Goal: Browse casually: Explore the website without a specific task or goal

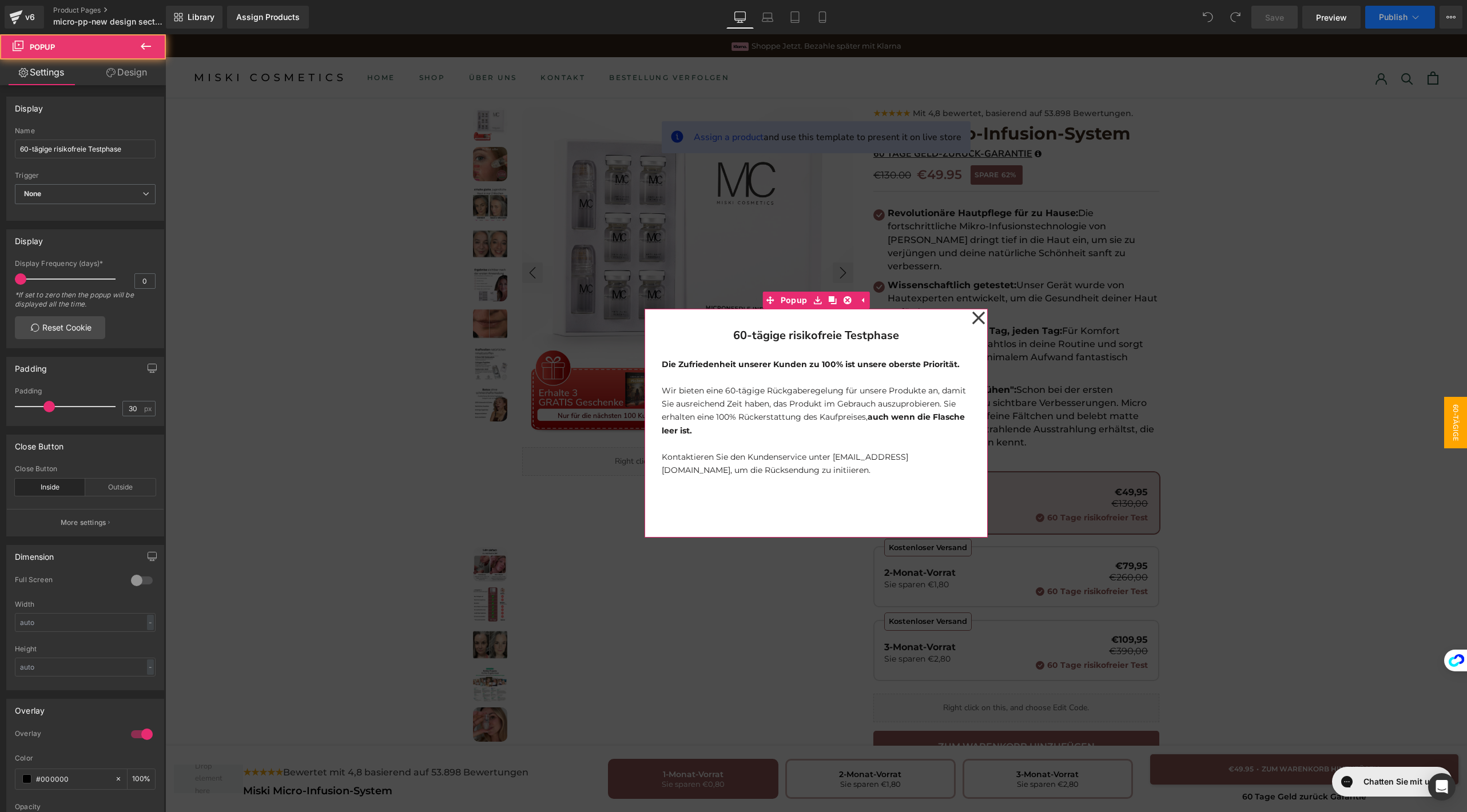
click at [971, 312] on icon at bounding box center [978, 318] width 14 height 57
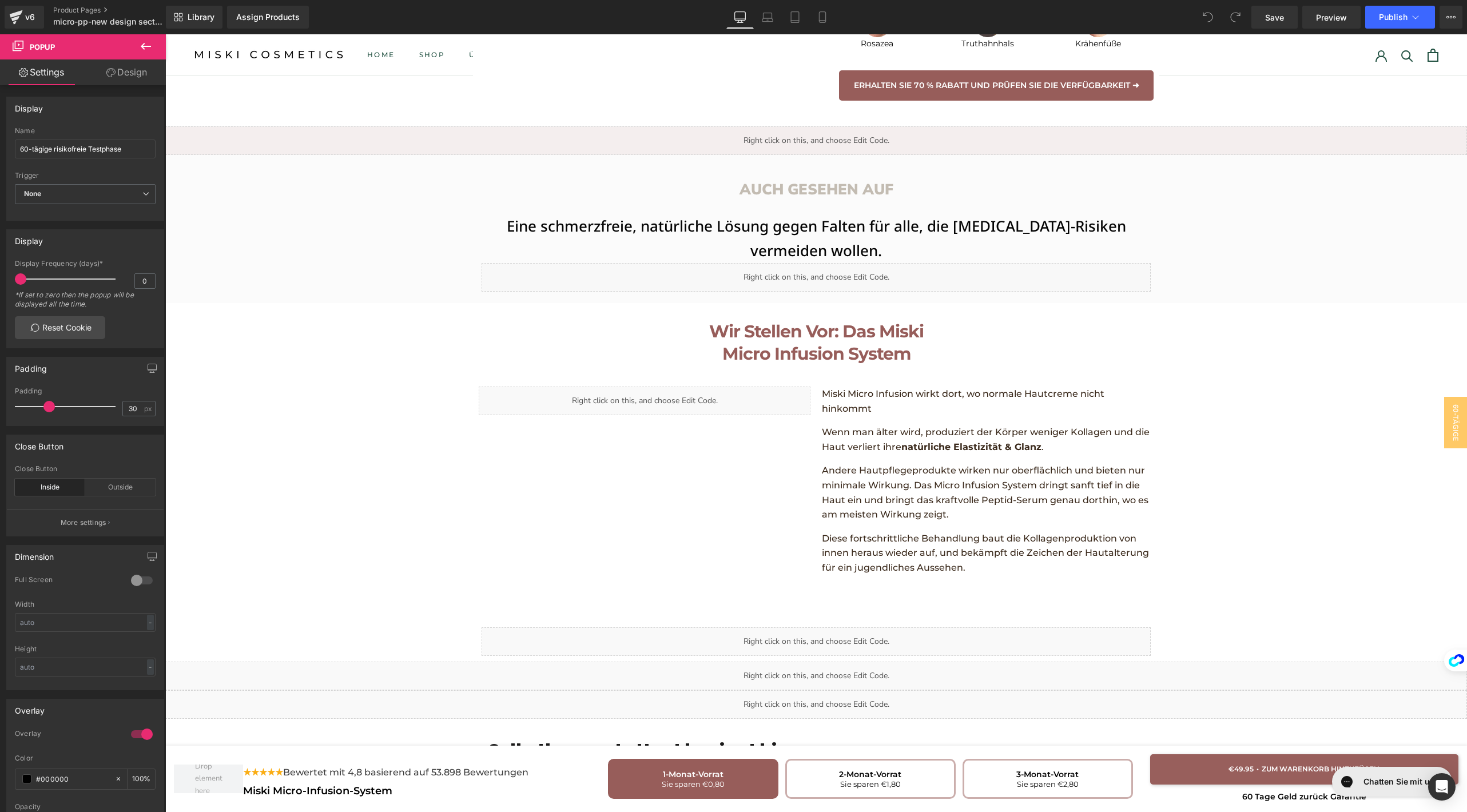
scroll to position [1401, 0]
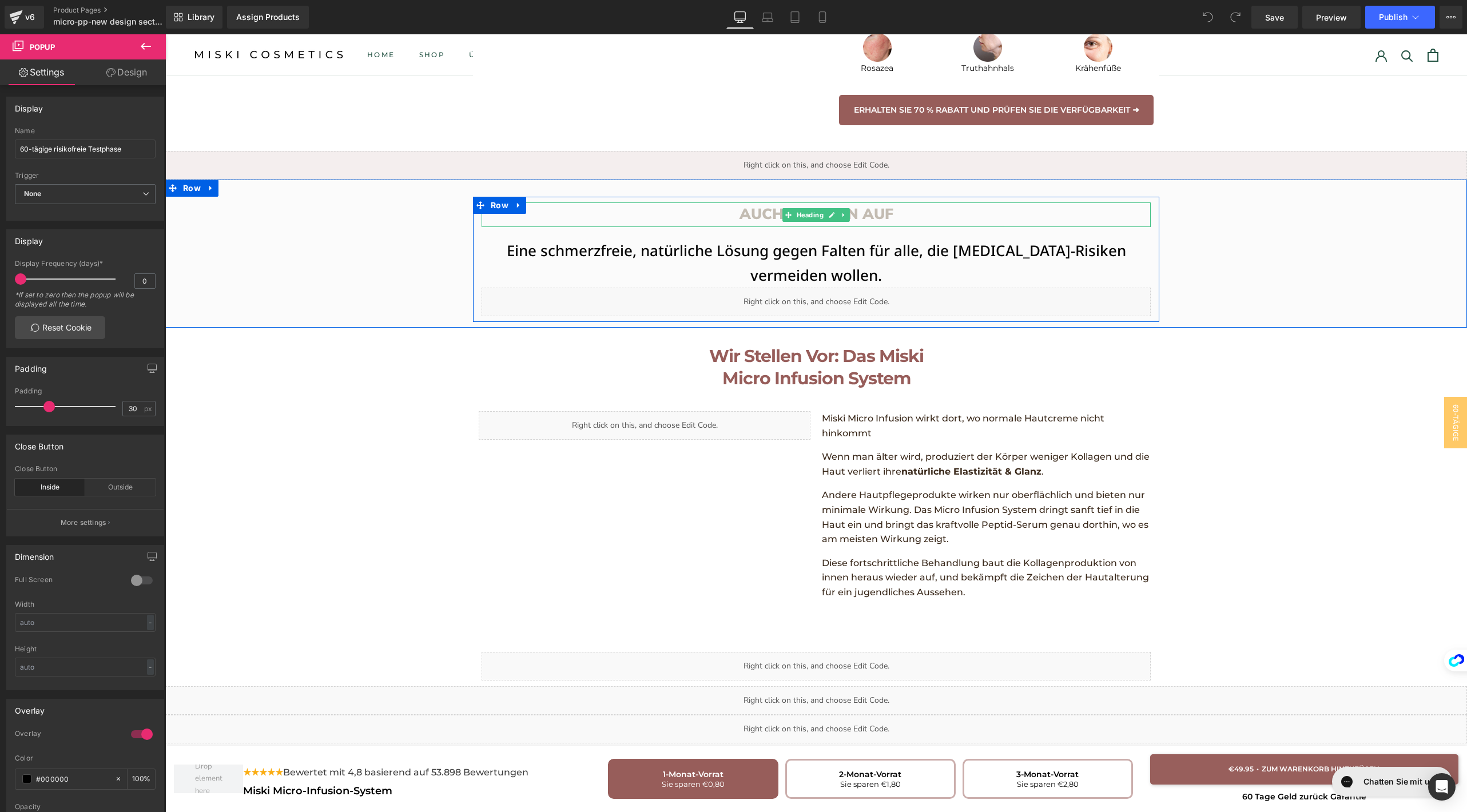
click at [785, 212] on icon at bounding box center [788, 215] width 6 height 6
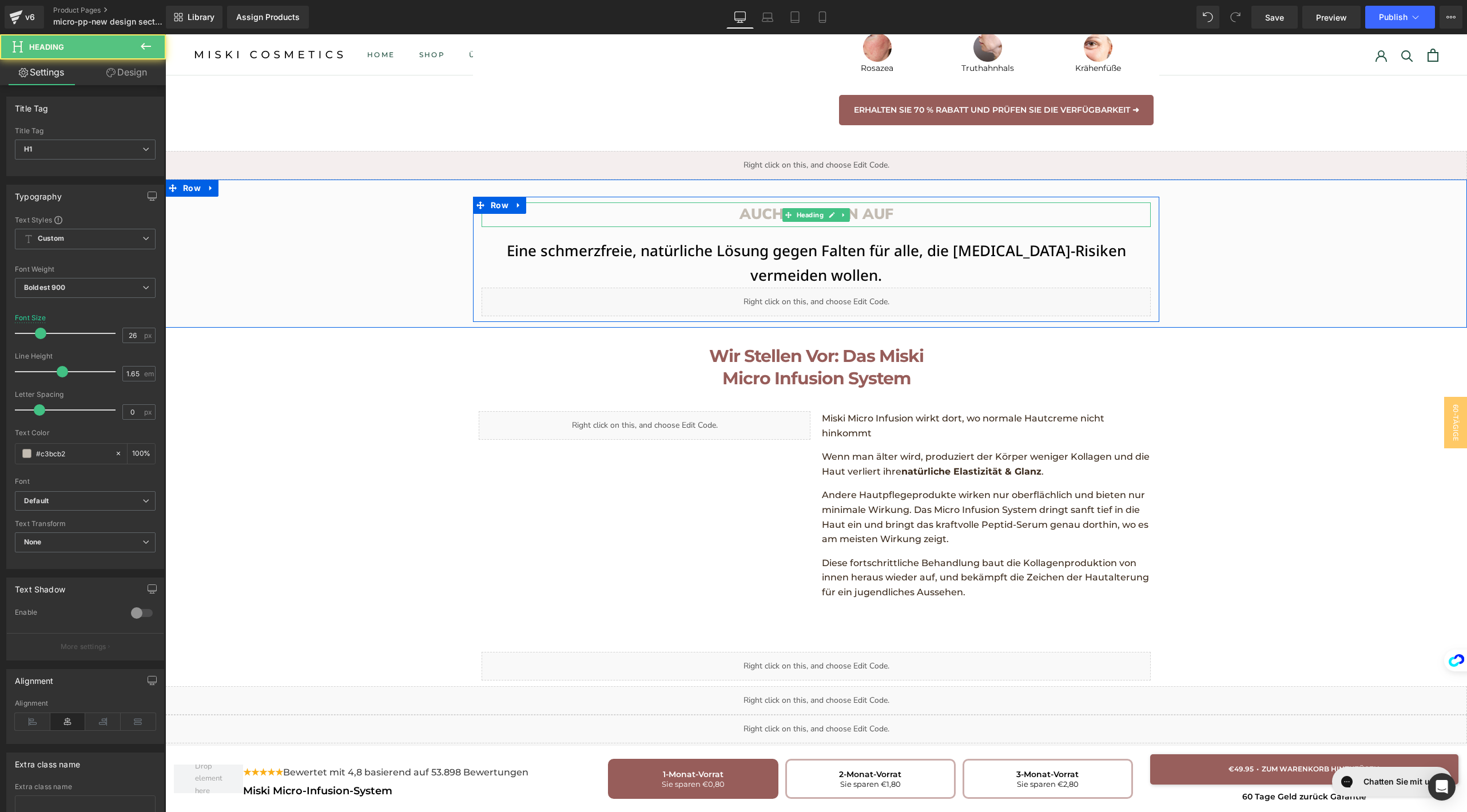
click at [761, 202] on h1 "AUCH GESEHEN AUF" at bounding box center [816, 215] width 669 height 25
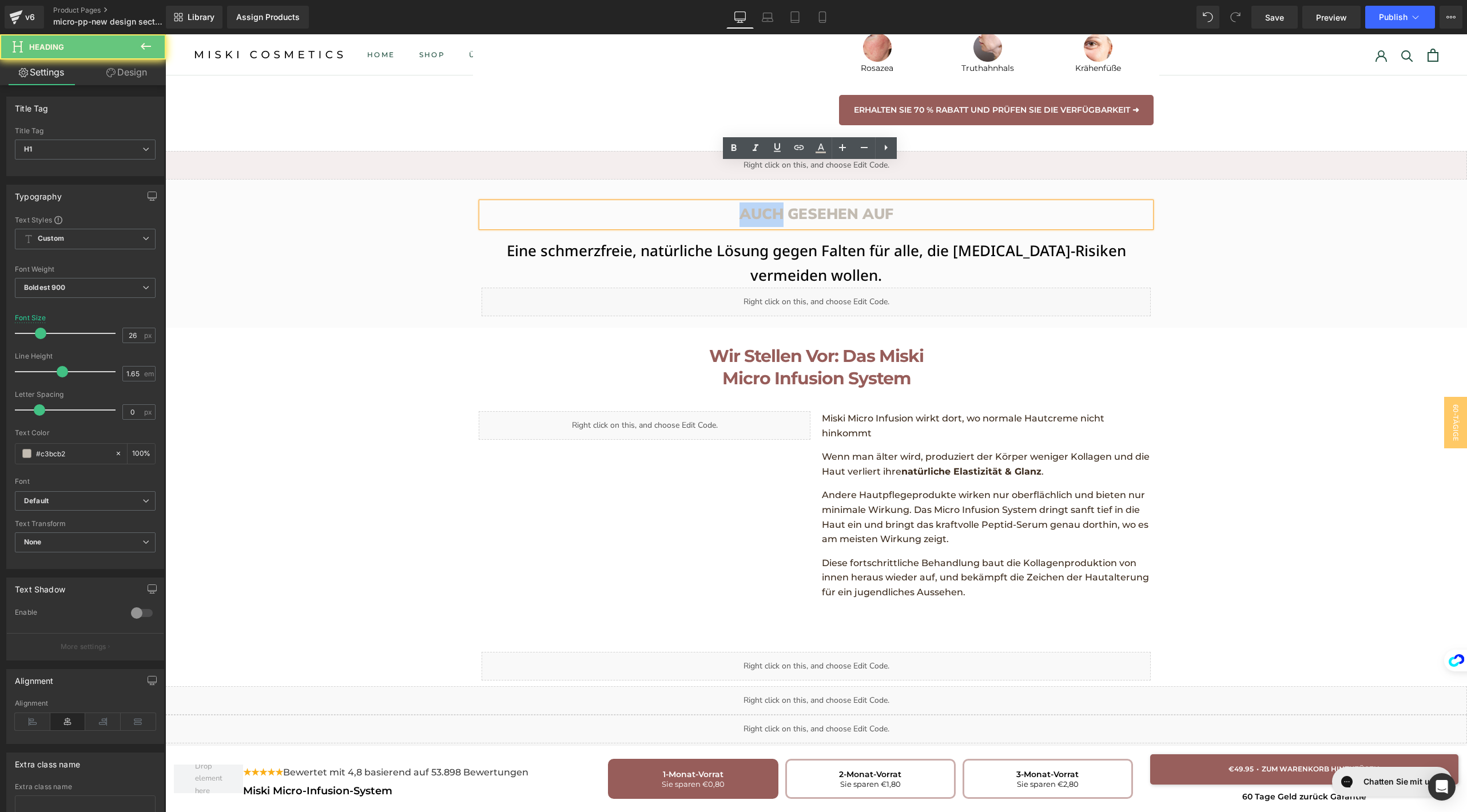
click at [761, 202] on h1 "AUCH GESEHEN AUF" at bounding box center [816, 215] width 669 height 25
click at [724, 238] on h1 "Eine schmerzfreie, natürliche Lösung gegen Falten für alle, die [MEDICAL_DATA]-…" at bounding box center [816, 263] width 669 height 49
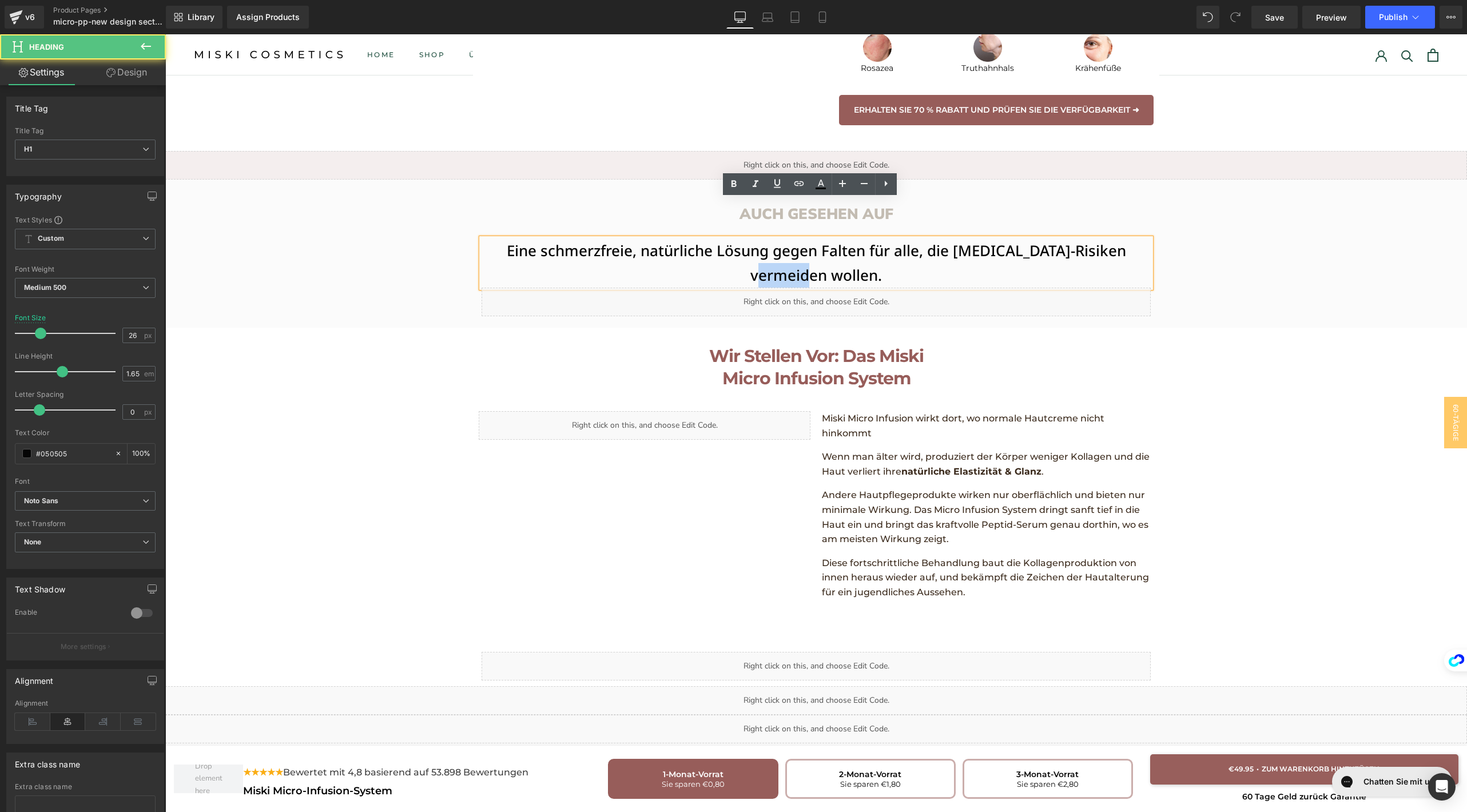
click at [724, 238] on h1 "Eine schmerzfreie, natürliche Lösung gegen Falten für alle, die [MEDICAL_DATA]-…" at bounding box center [816, 263] width 669 height 49
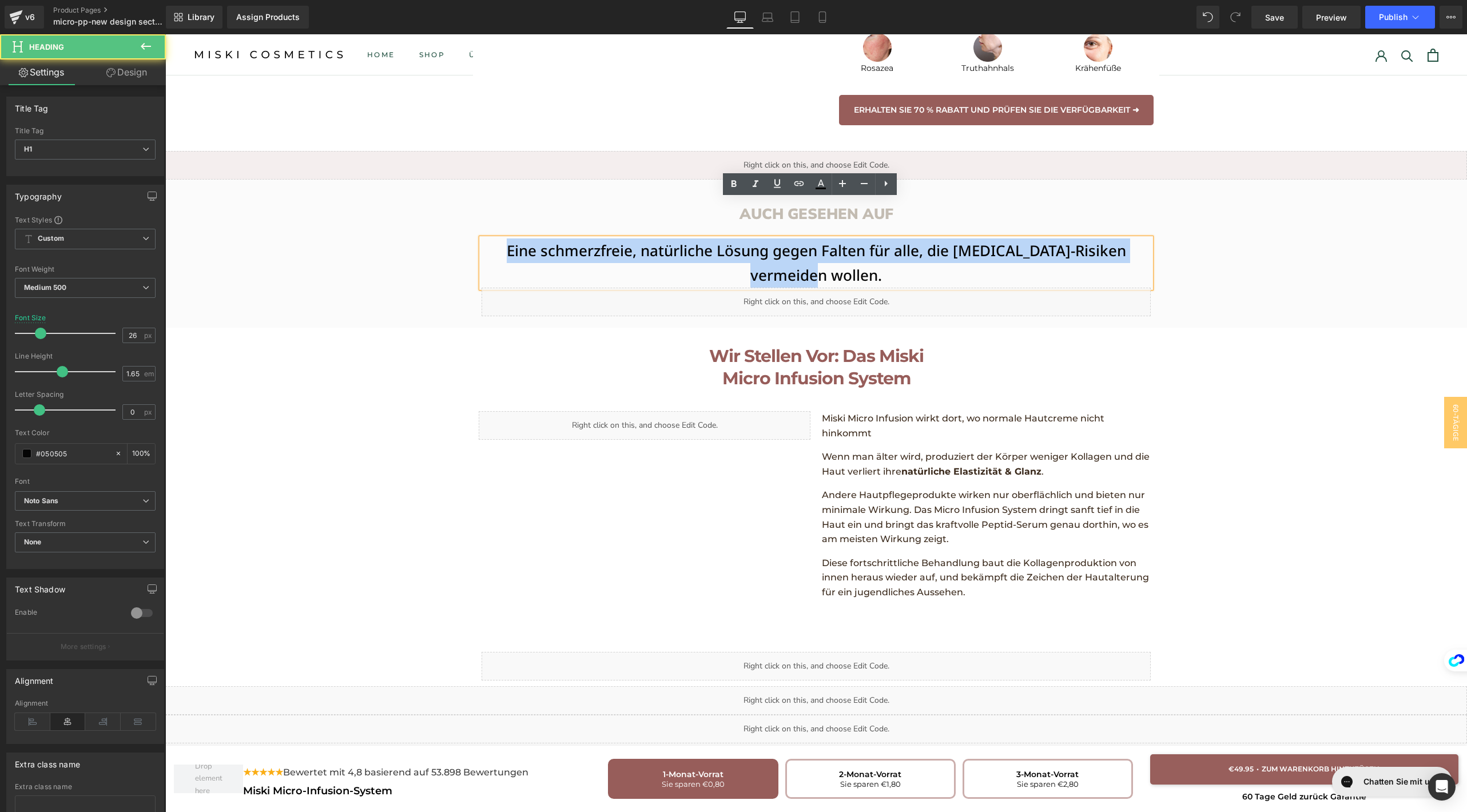
click at [724, 238] on h1 "Eine schmerzfreie, natürliche Lösung gegen Falten für alle, die [MEDICAL_DATA]-…" at bounding box center [816, 263] width 669 height 49
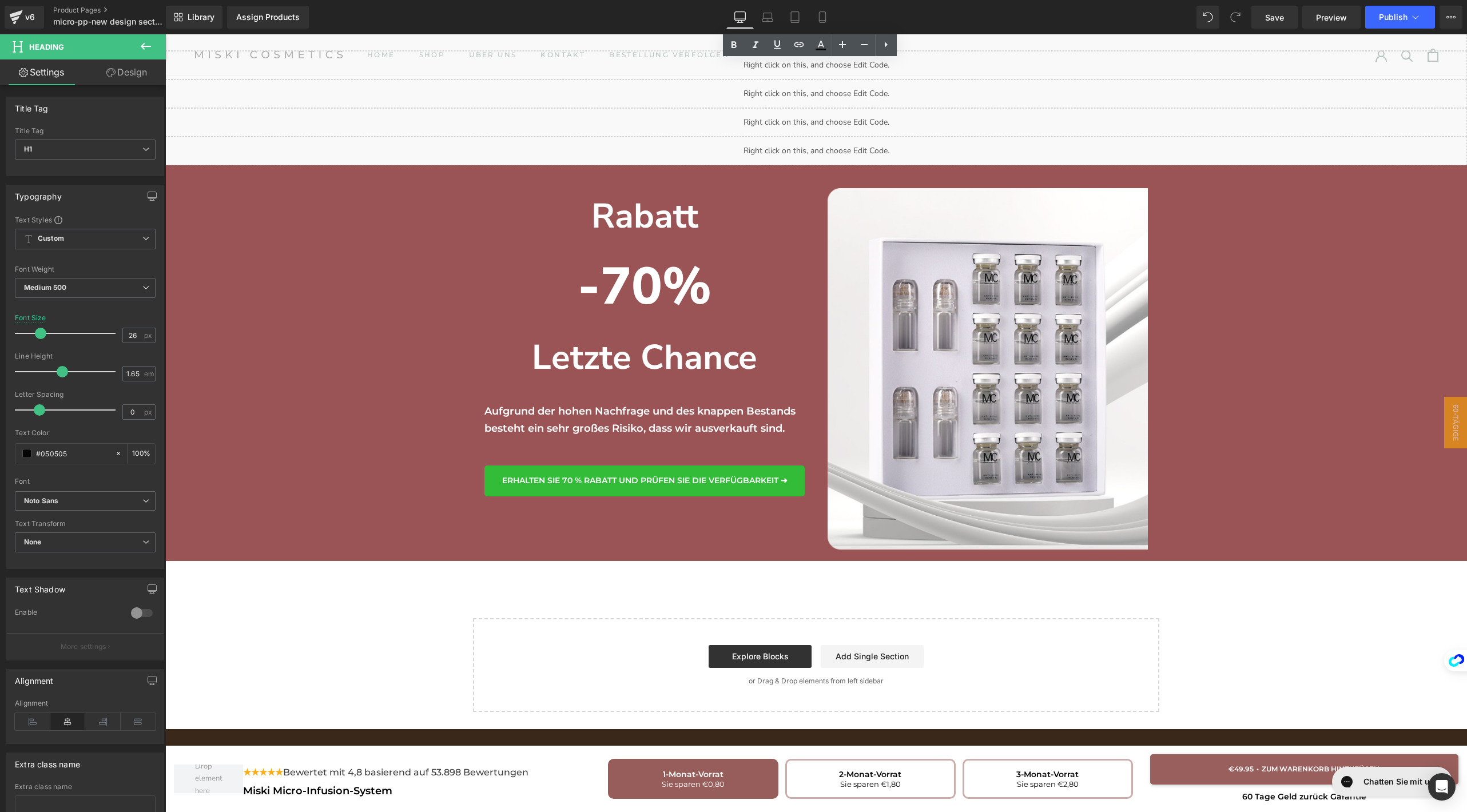
scroll to position [2672, 0]
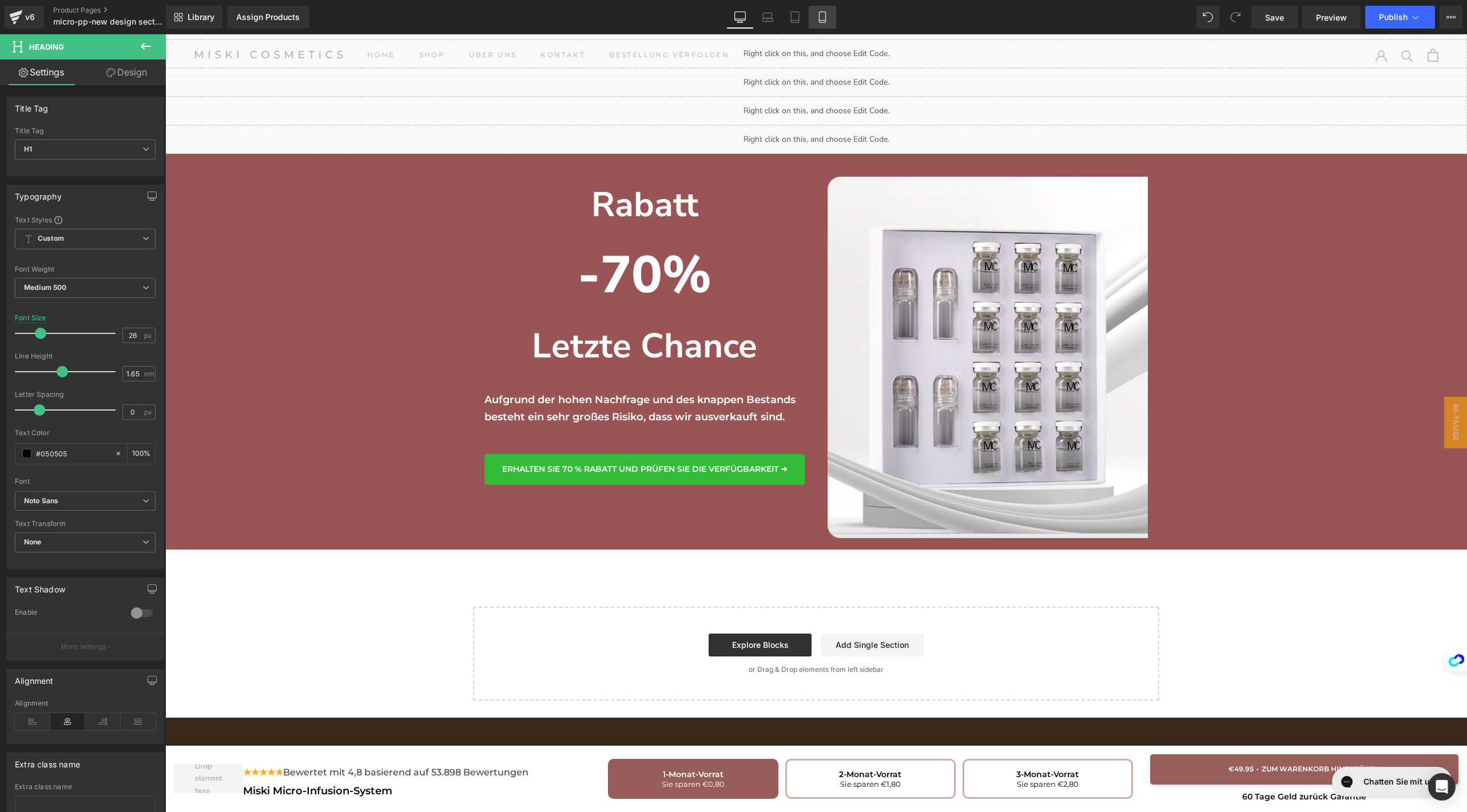
click at [820, 6] on link "Mobile" at bounding box center [822, 17] width 27 height 23
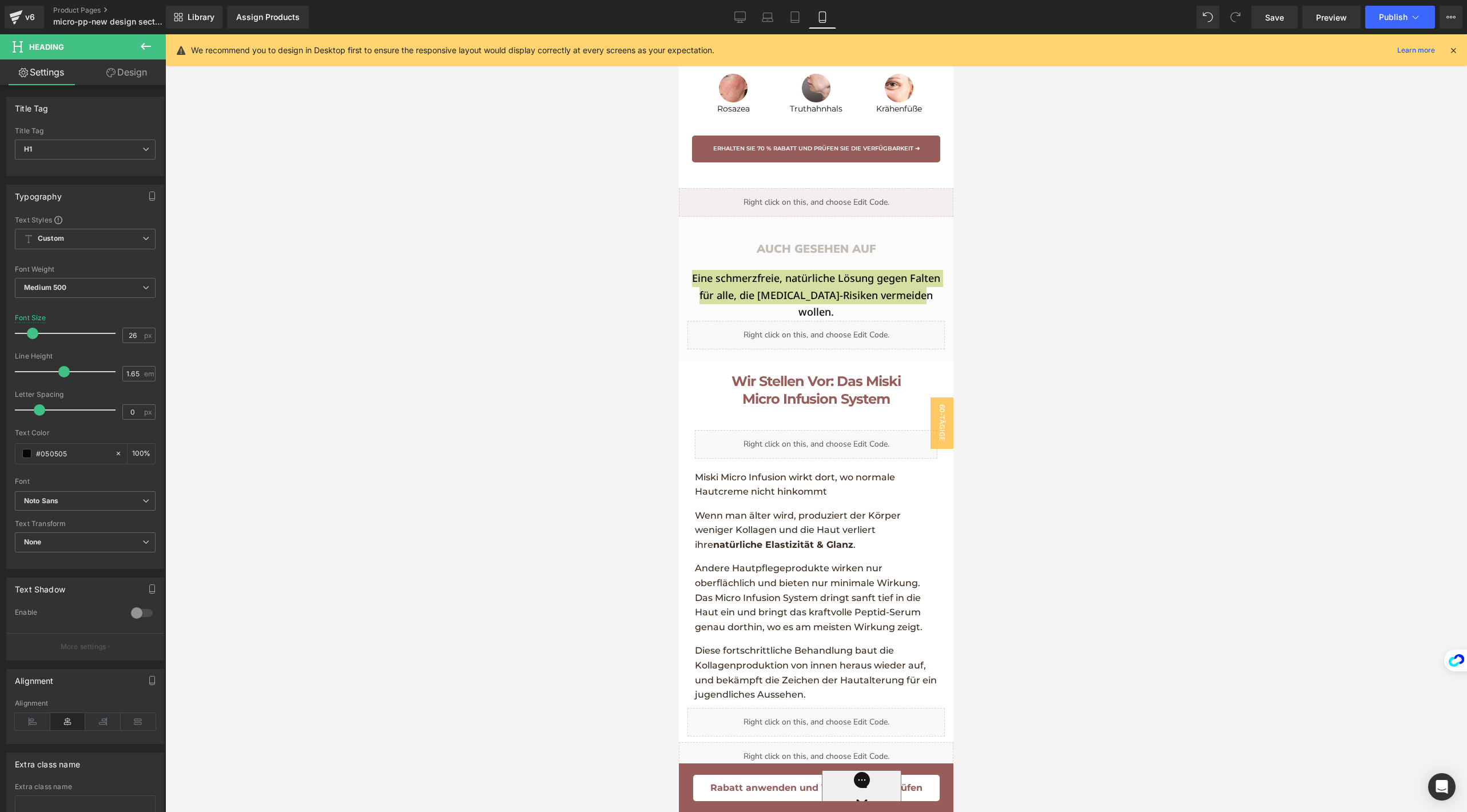
scroll to position [1903, 0]
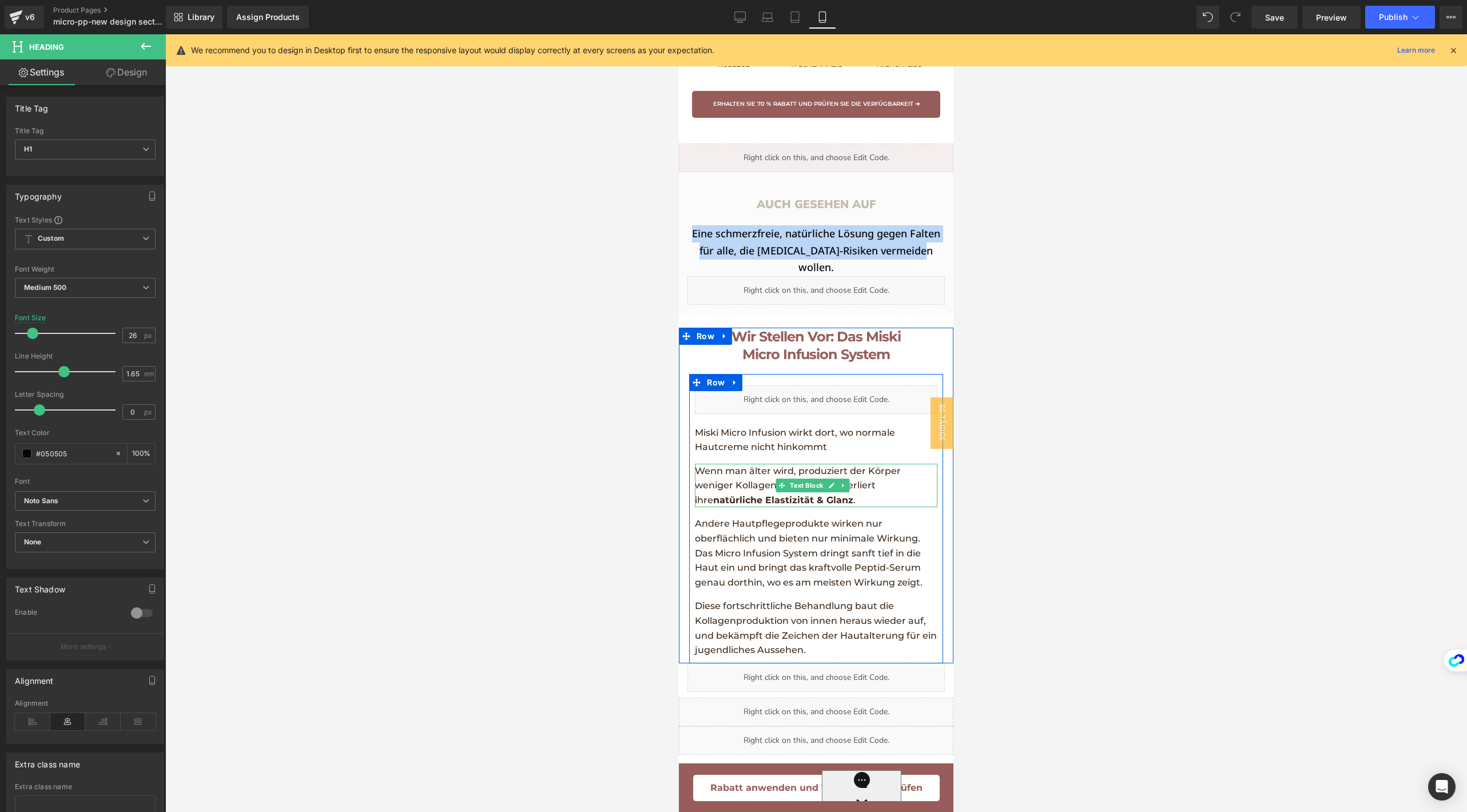
click at [775, 488] on div "Wenn man älter wird, produziert der Körper weniger Kollagen und die Haut verlie…" at bounding box center [816, 486] width 242 height 44
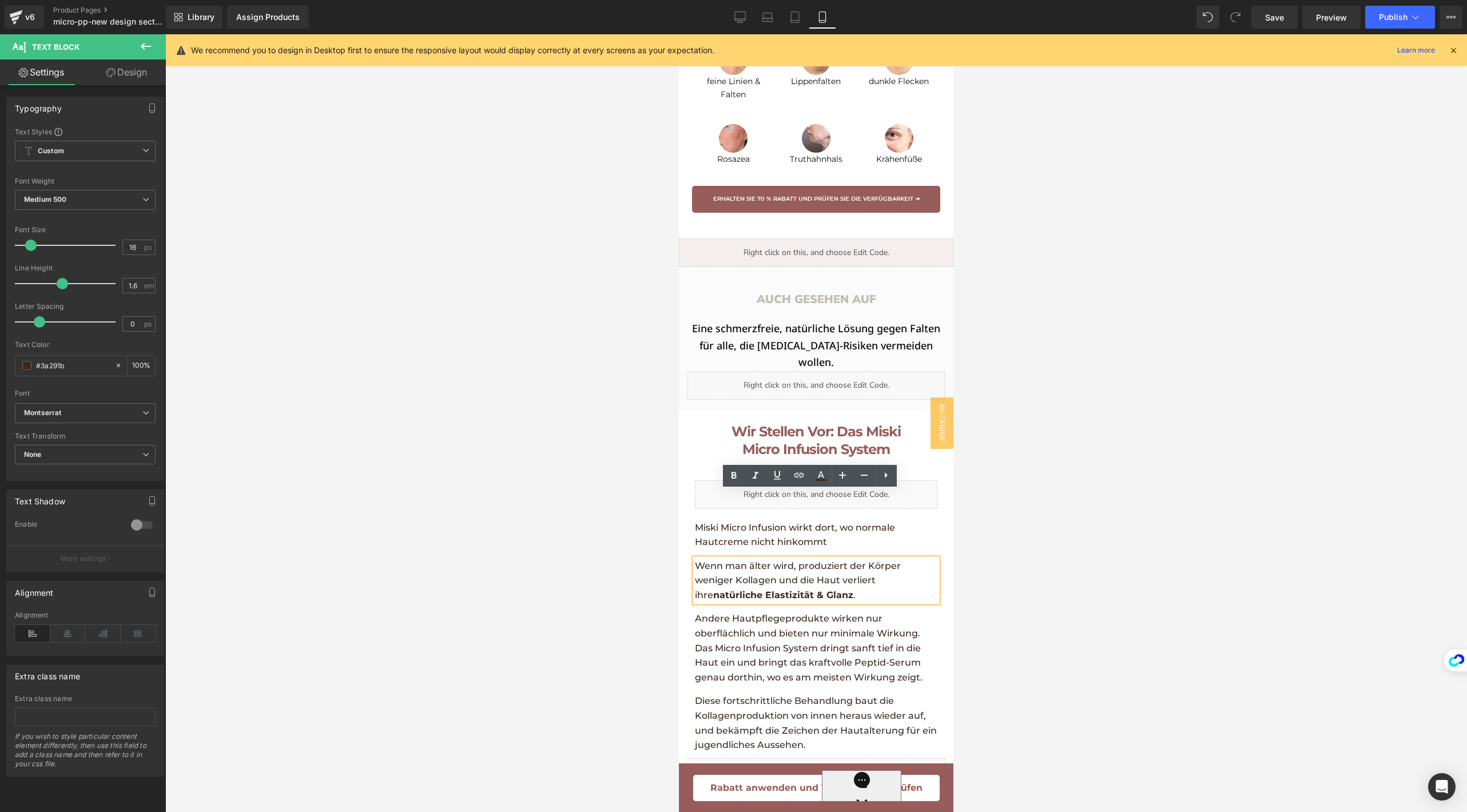
scroll to position [1698, 0]
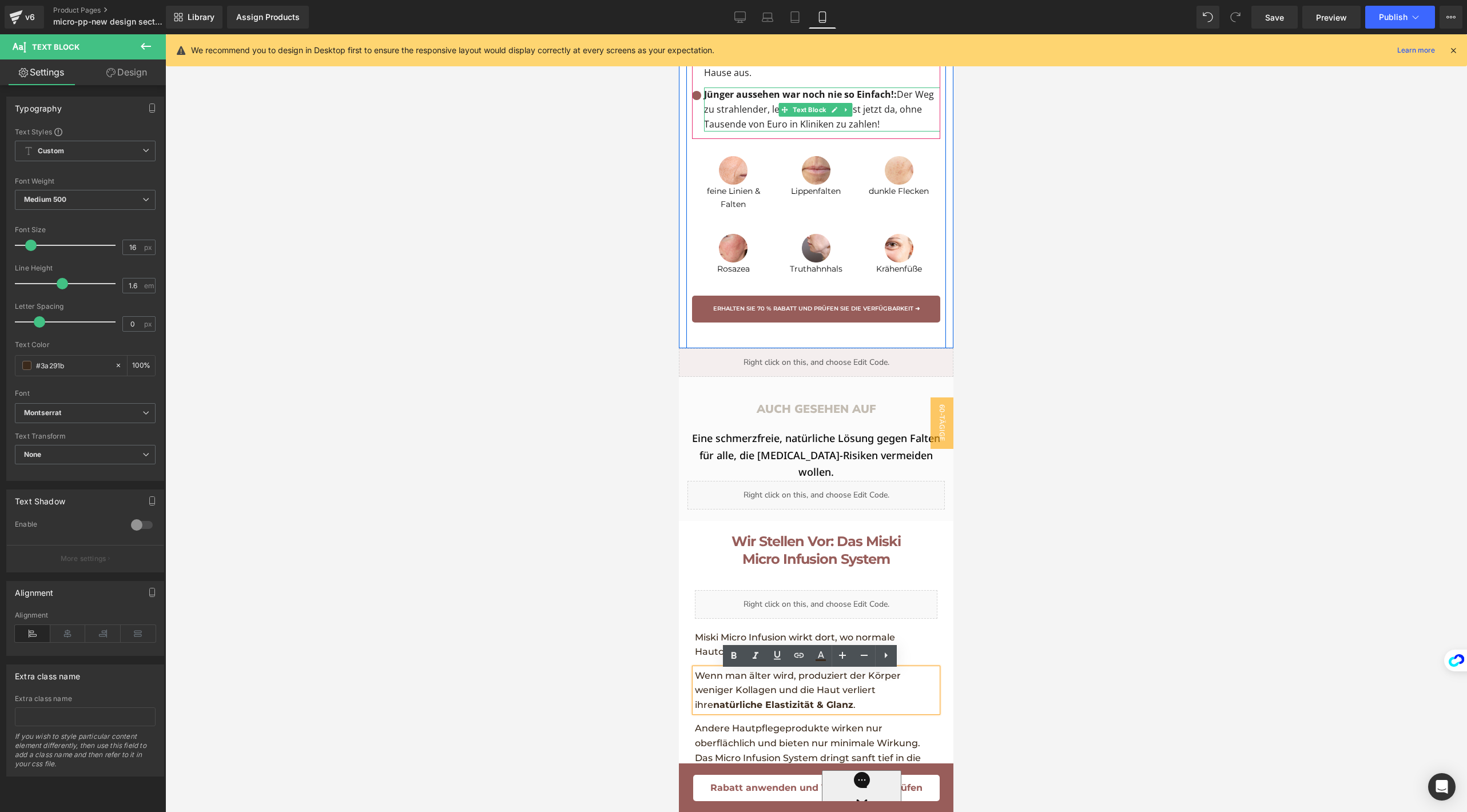
click at [772, 131] on p "Jünger aussehen war noch nie so Einfach!: Der Weg zu strahlender, leuchtender H…" at bounding box center [822, 109] width 236 height 44
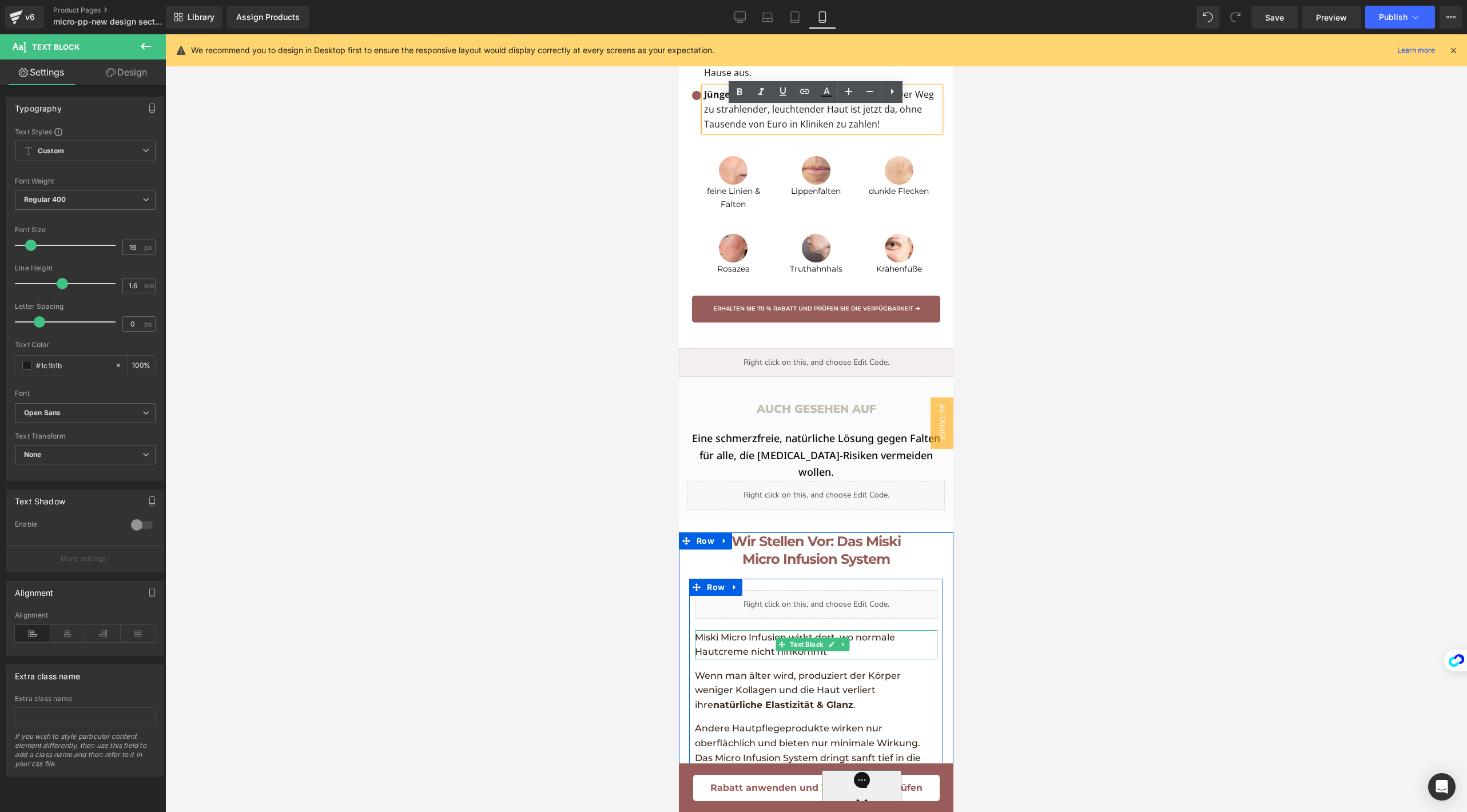
click at [740, 656] on p "Miski Micro Infusion wirkt dort, wo normale Hautcreme nicht hinkommt" at bounding box center [816, 644] width 242 height 29
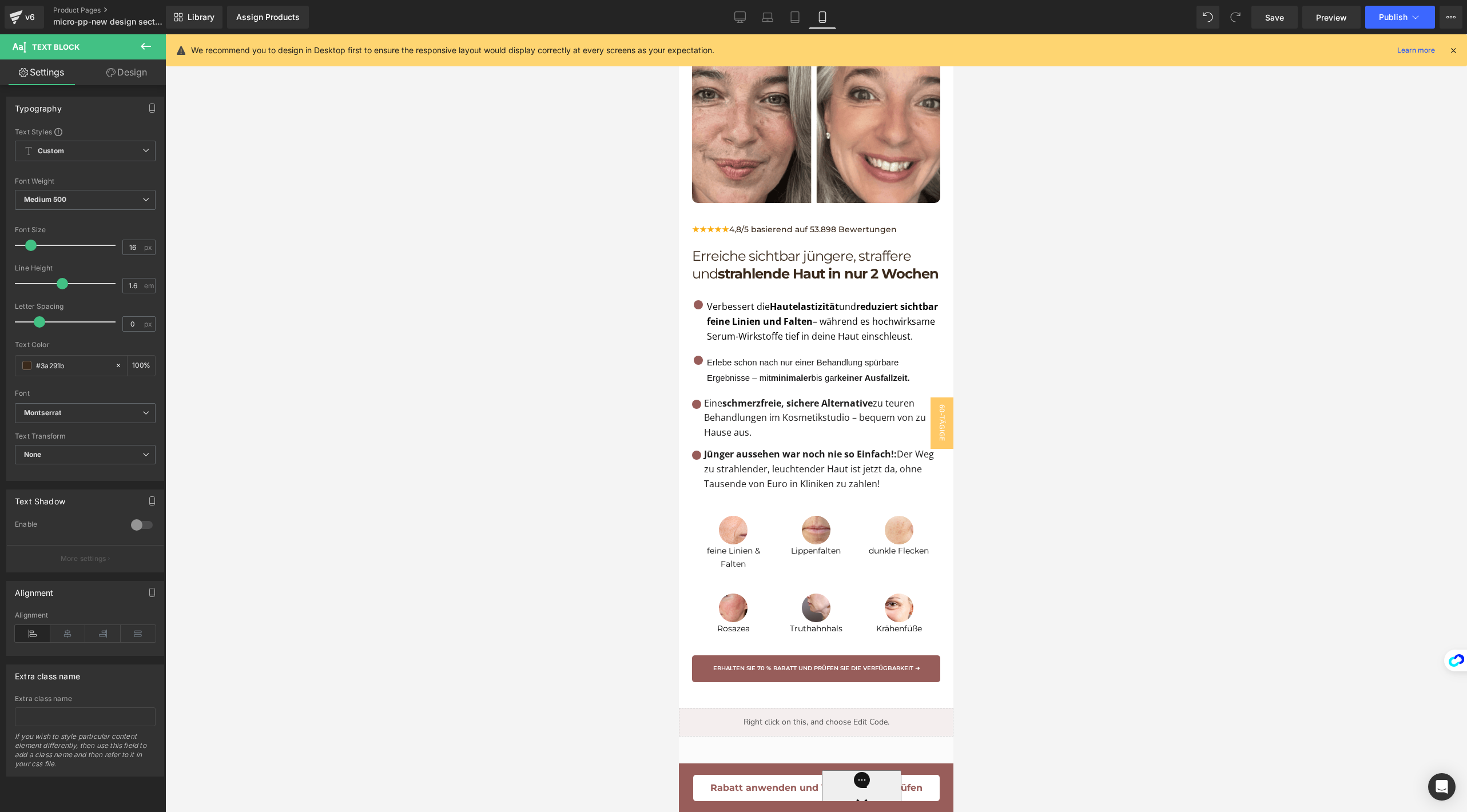
scroll to position [1197, 0]
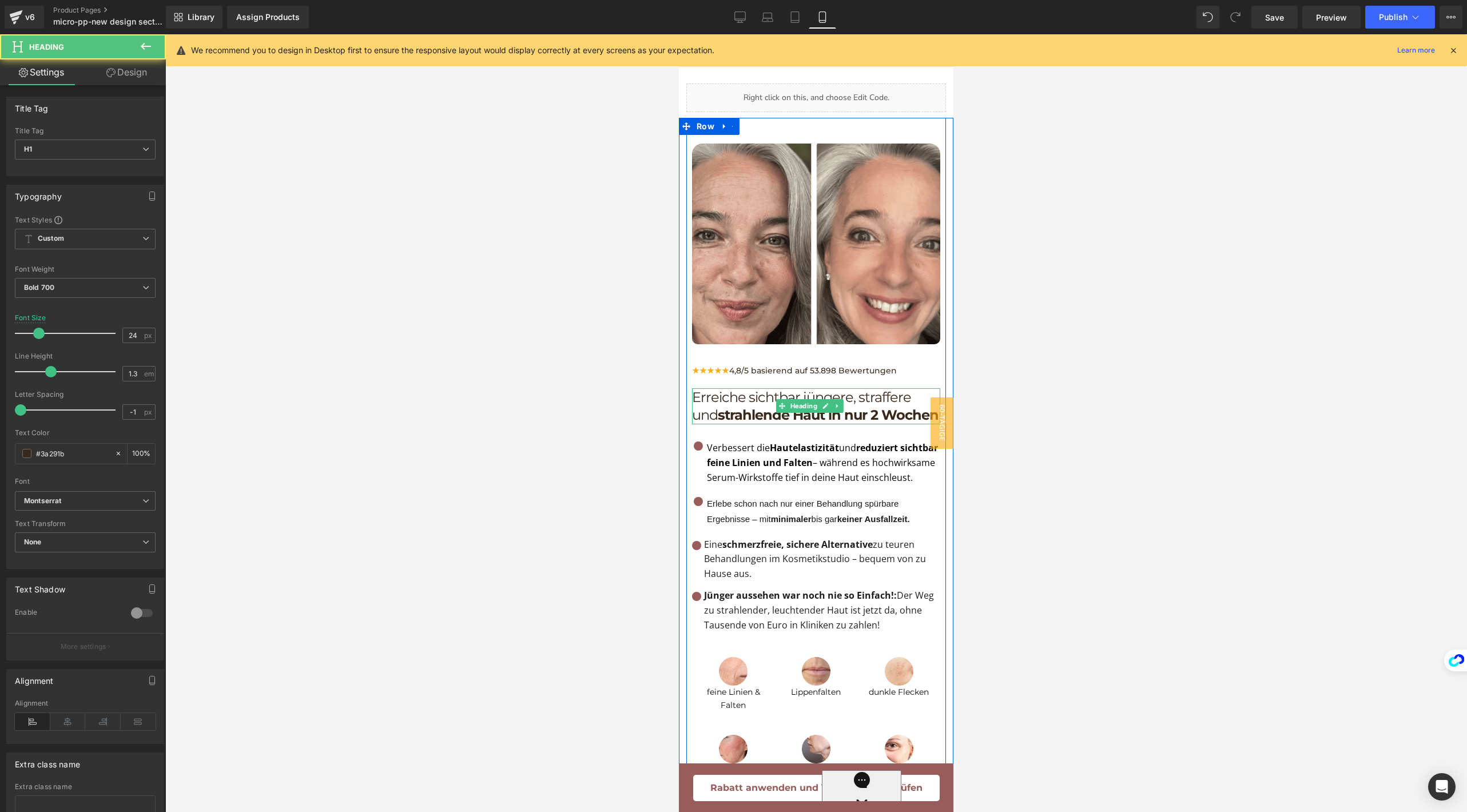
click at [731, 405] on h1 "Erreiche sichtbar jüngere, straffere und strahlende Haut in nur 2 Wochen" at bounding box center [816, 405] width 248 height 35
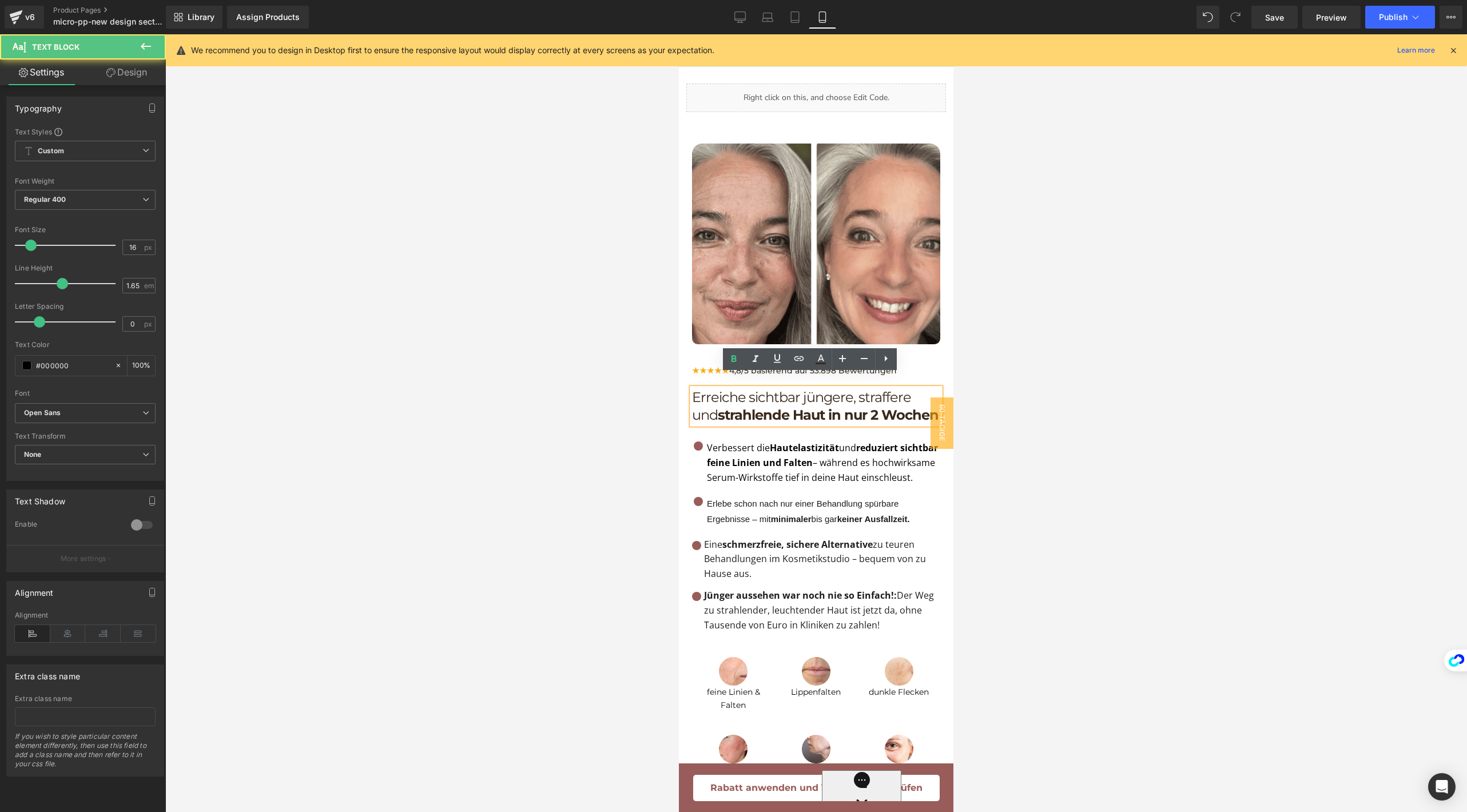
click at [755, 478] on p "Verbessert die Hautelastizität und reduziert sichtbar feine Linien und Falten –…" at bounding box center [823, 463] width 233 height 45
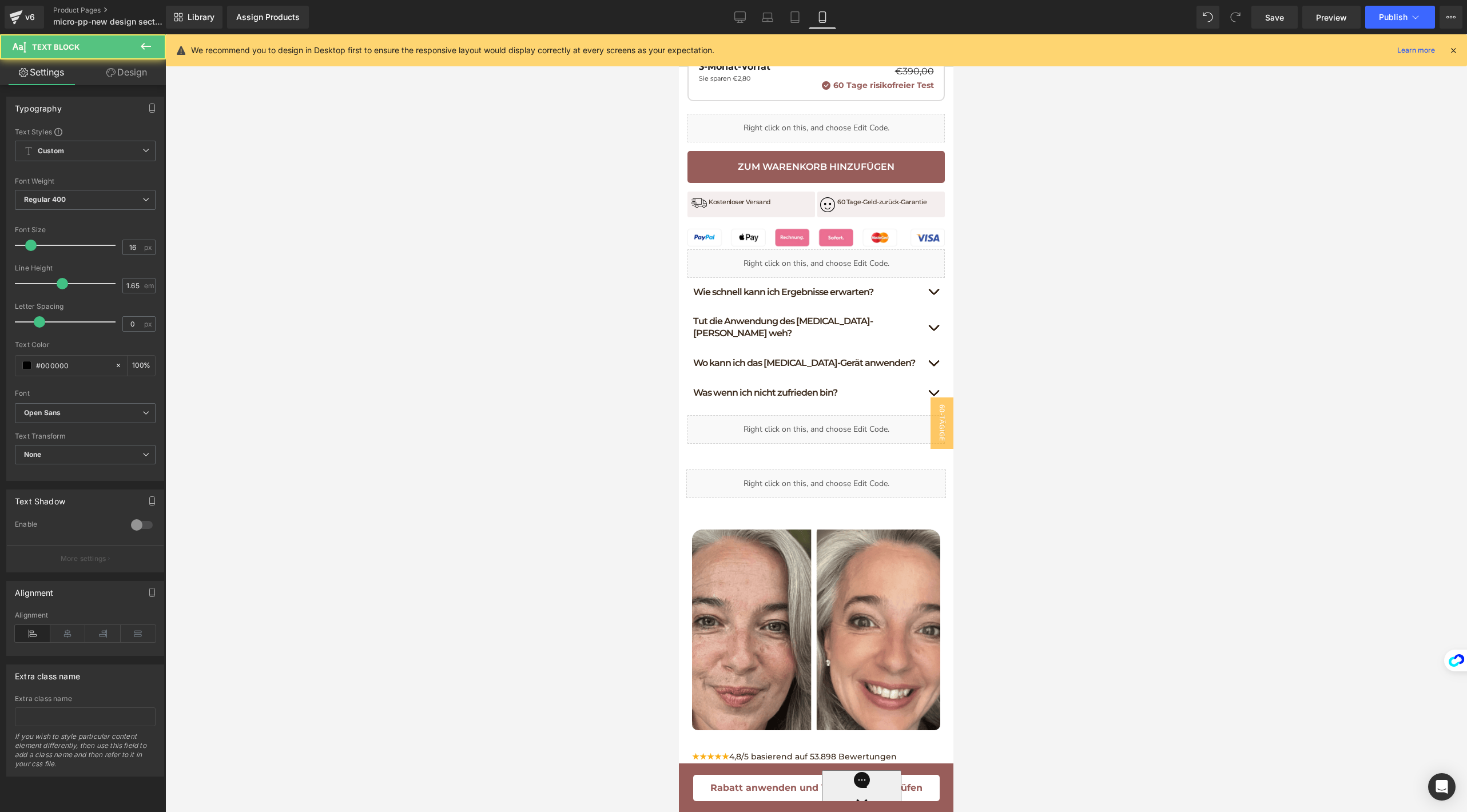
scroll to position [665, 0]
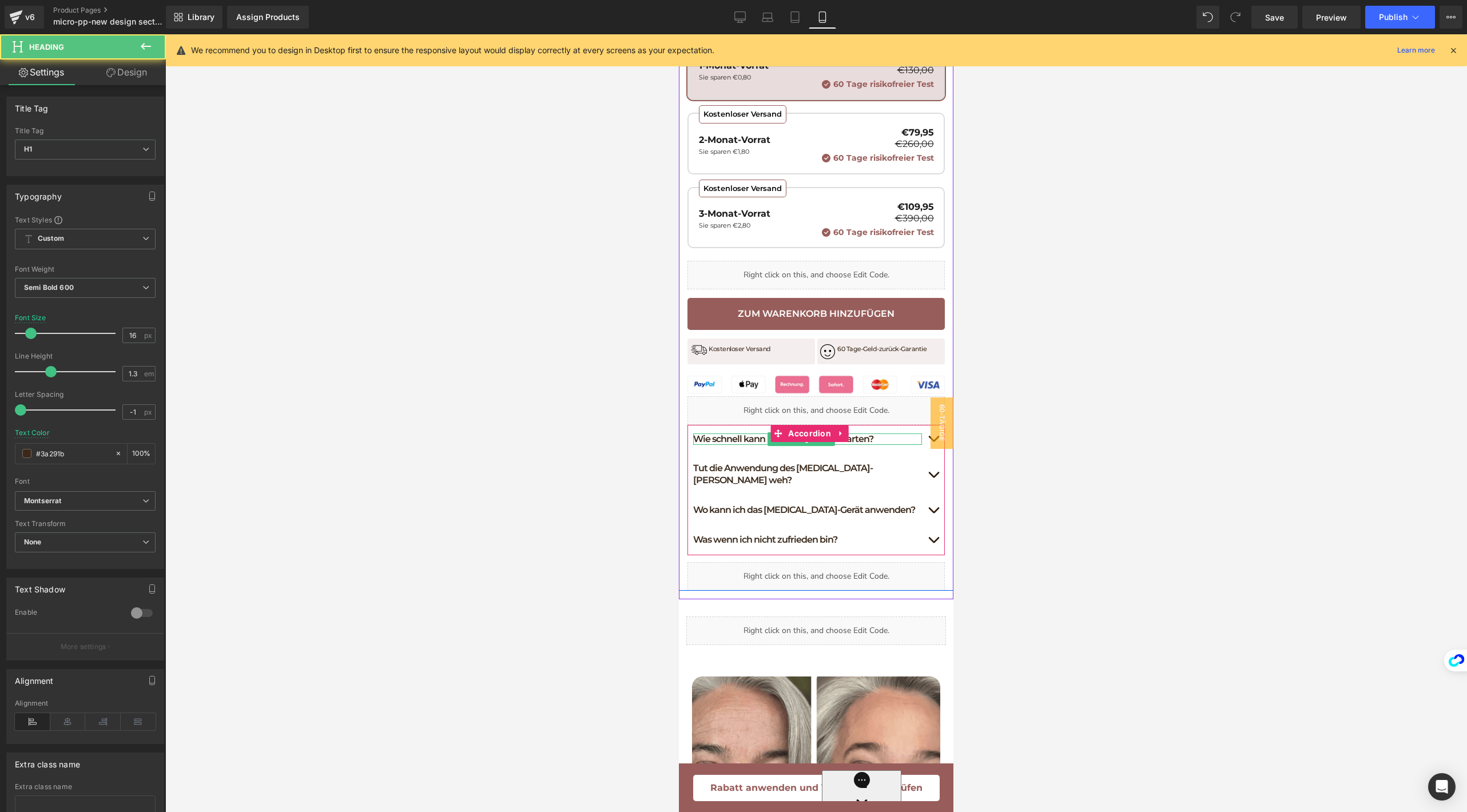
click at [753, 434] on h1 "Wie schnell kann ich Ergebnisse erwarten?" at bounding box center [807, 439] width 228 height 12
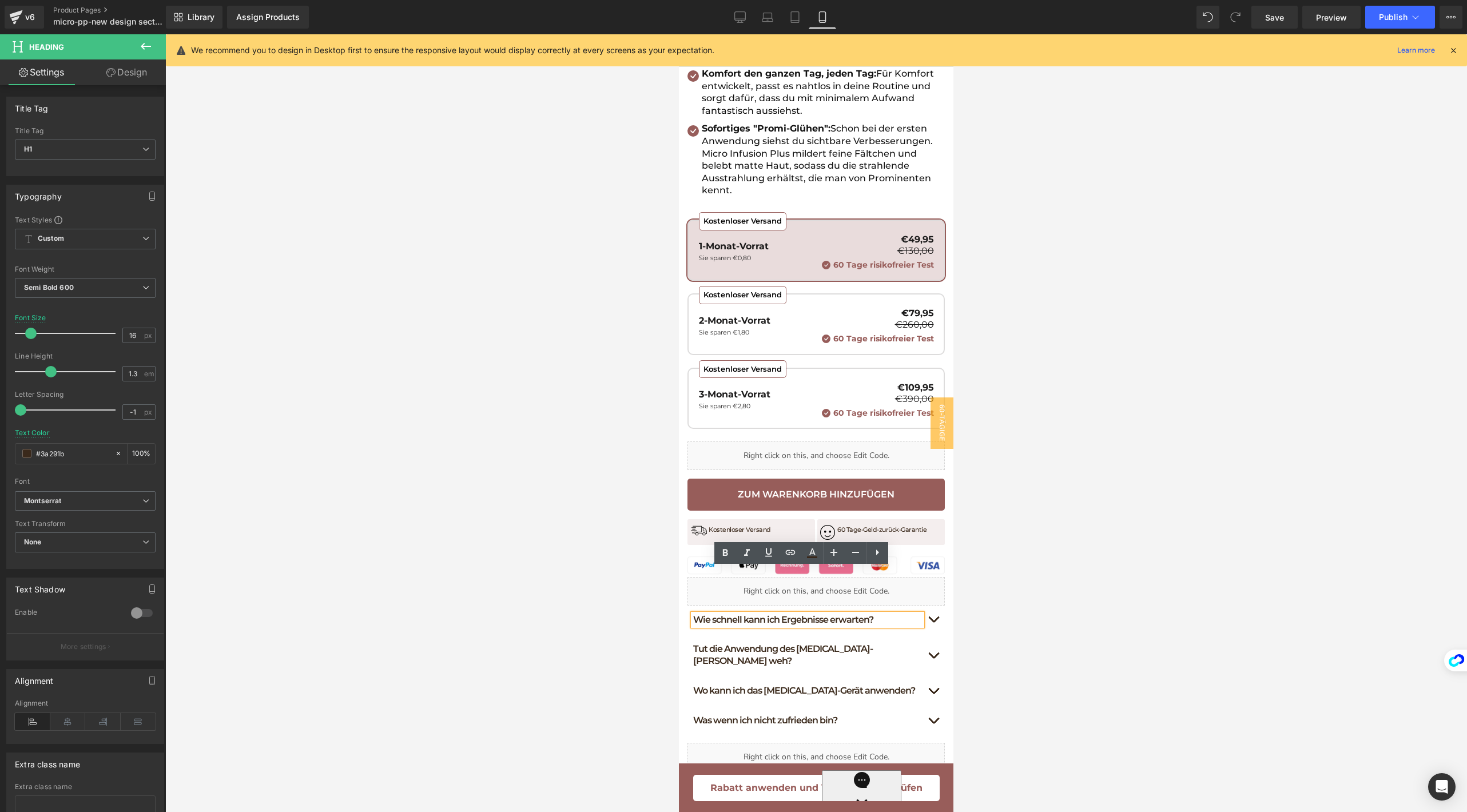
scroll to position [397, 0]
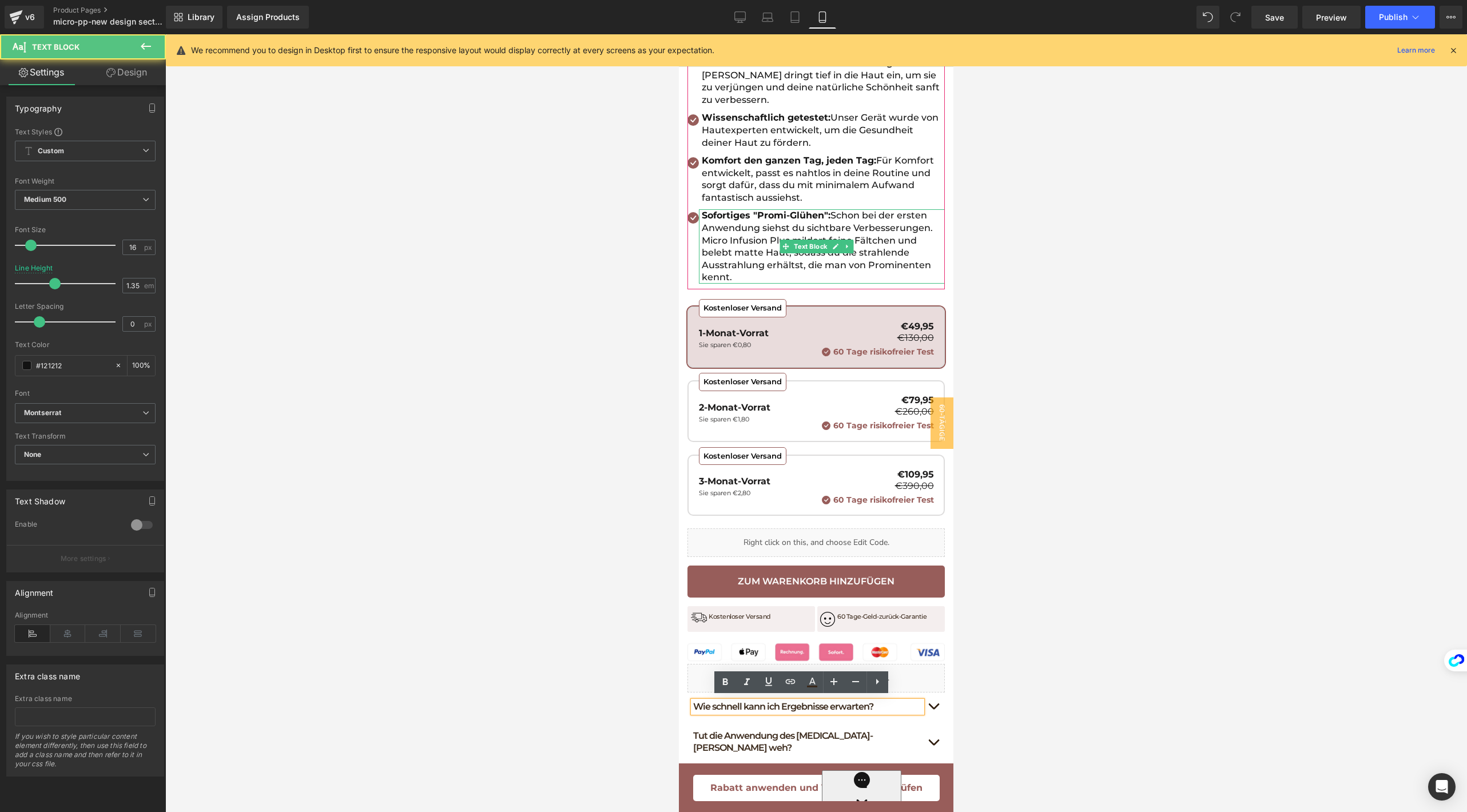
click at [734, 250] on p "Sofortiges "Promi-Glühen": Schon bei der ersten Anwendung siehst du sichtbare V…" at bounding box center [823, 246] width 243 height 75
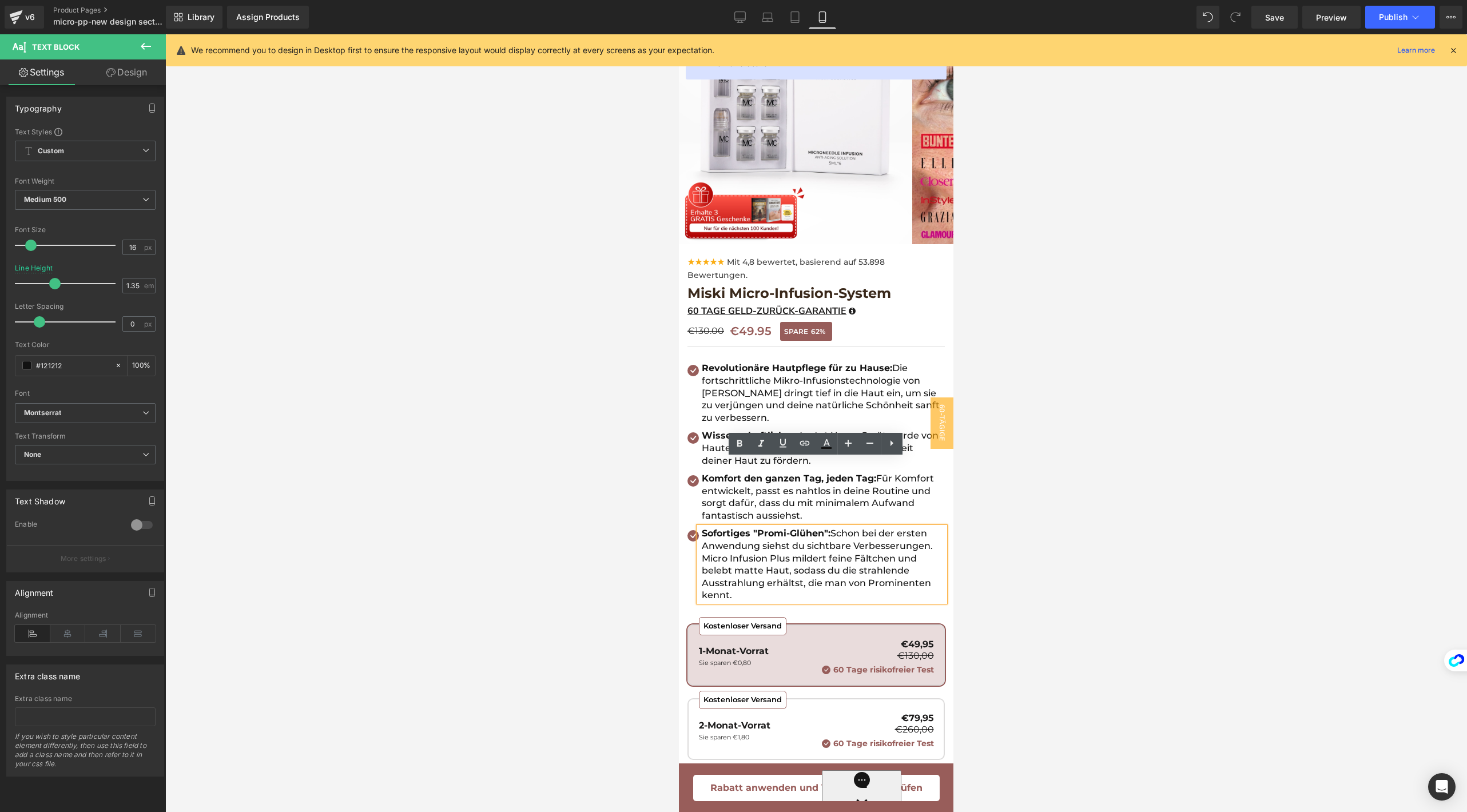
scroll to position [0, 0]
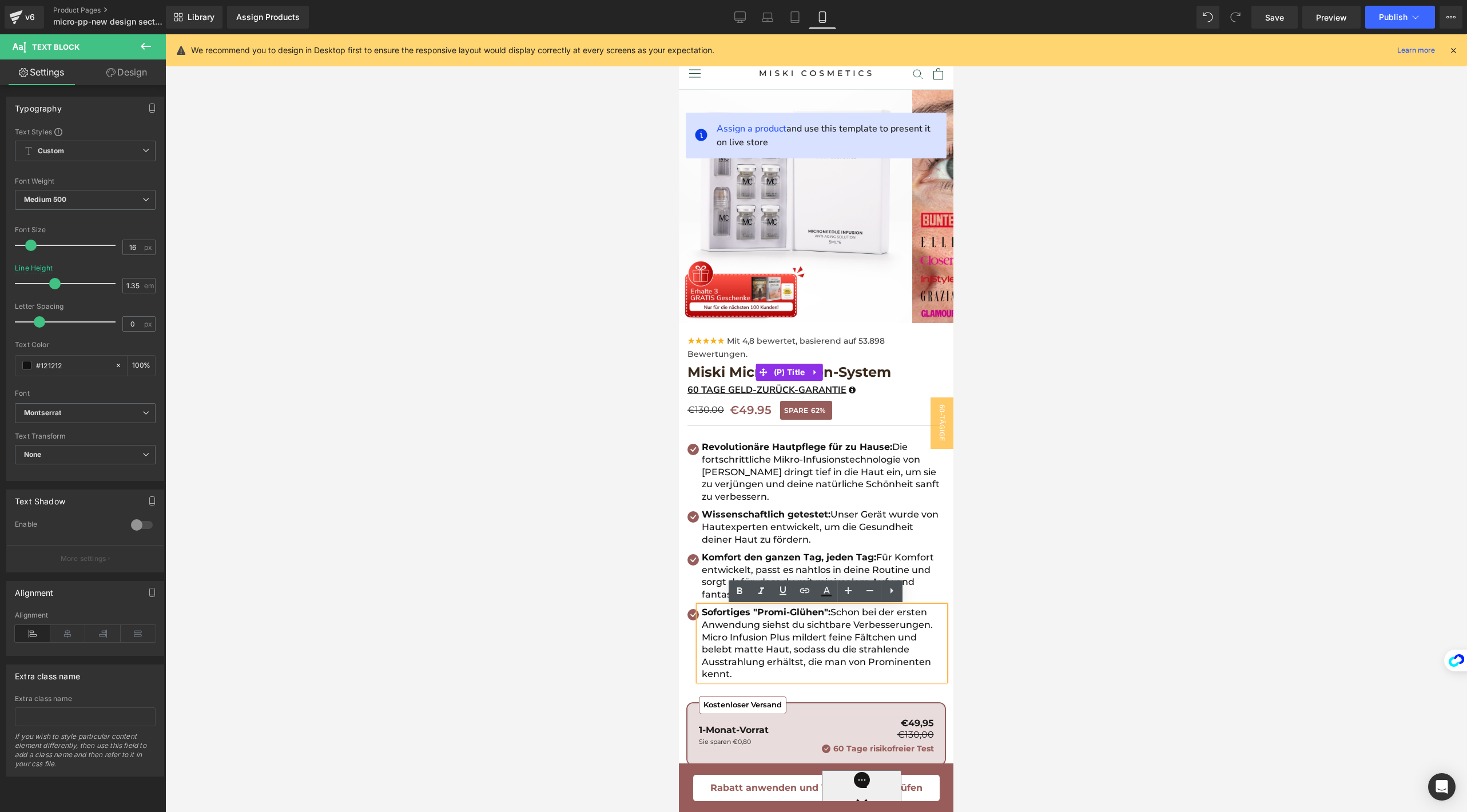
click at [733, 377] on span "Miski Micro-Infusion-System" at bounding box center [789, 372] width 204 height 18
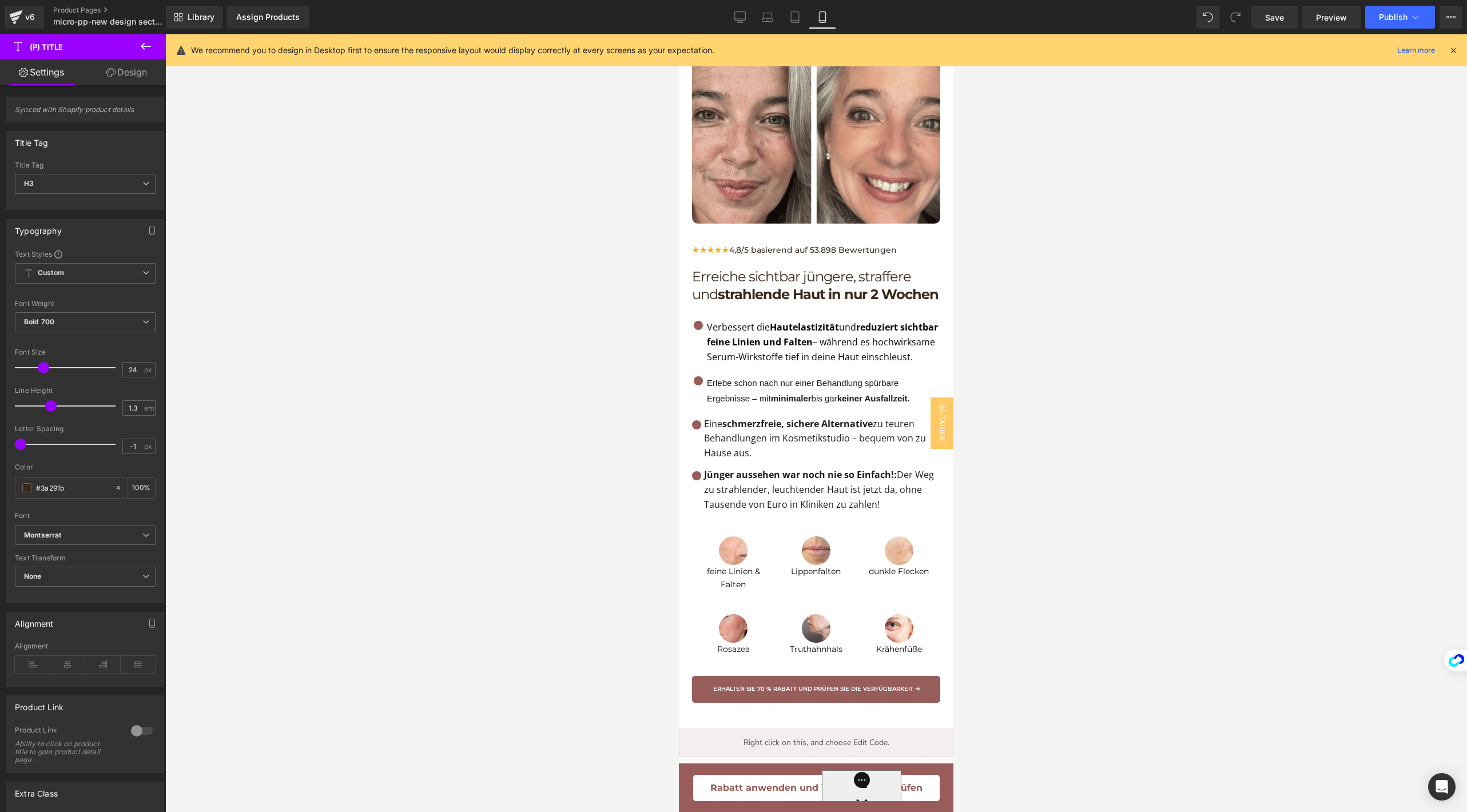
scroll to position [1367, 0]
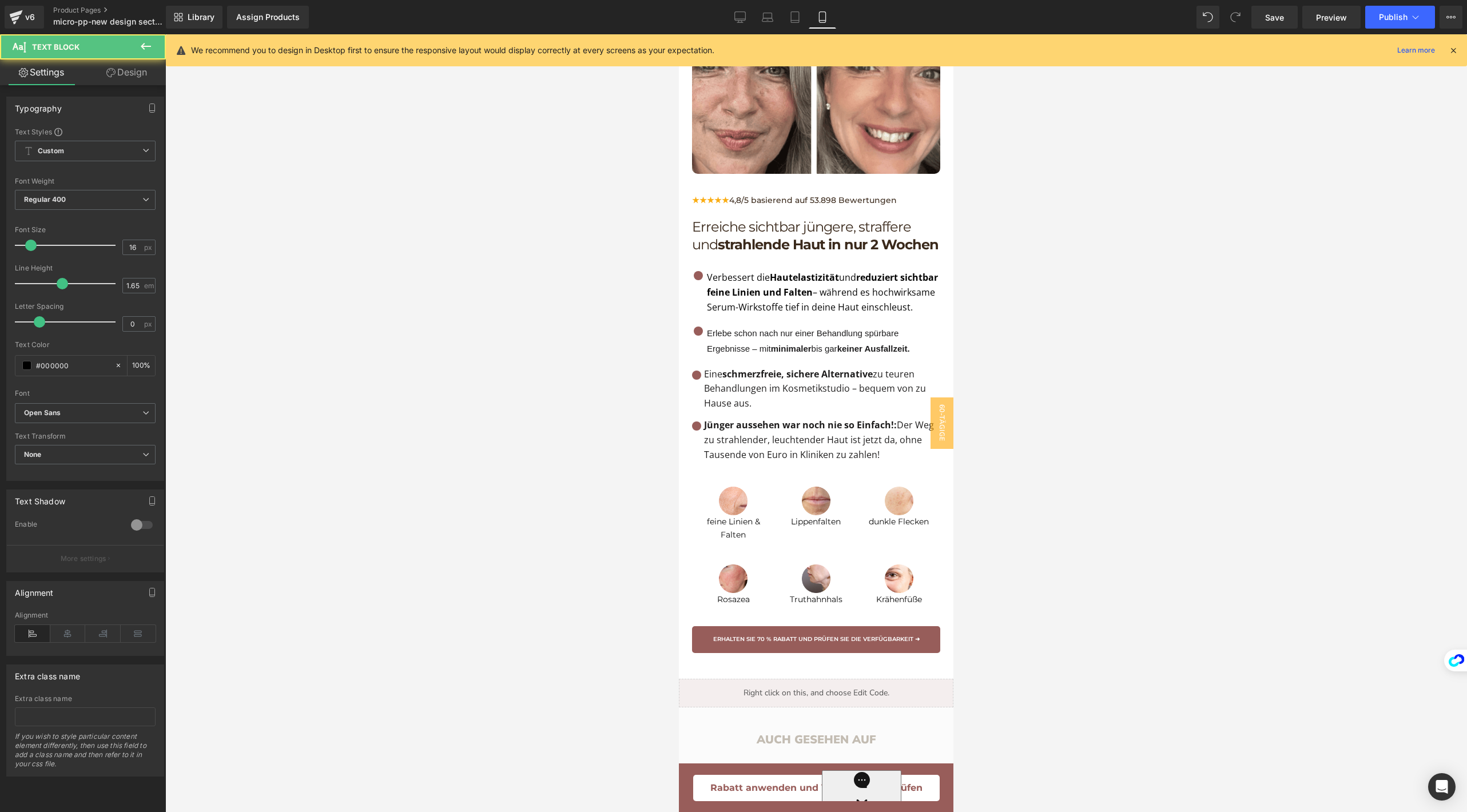
click at [742, 315] on p "Verbessert die Hautelastizität und reduziert sichtbar feine Linien und Falten –…" at bounding box center [823, 293] width 233 height 45
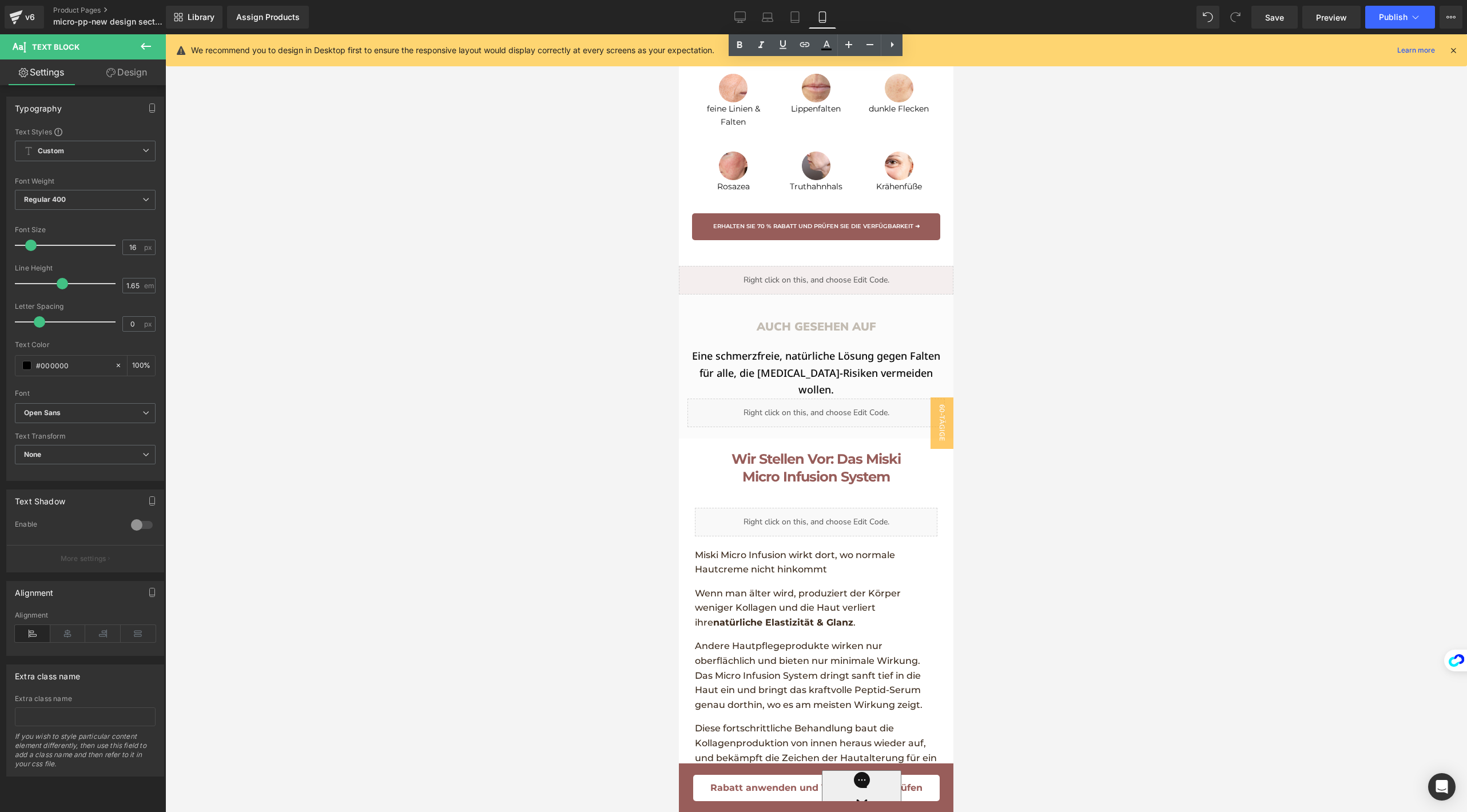
scroll to position [1880, 0]
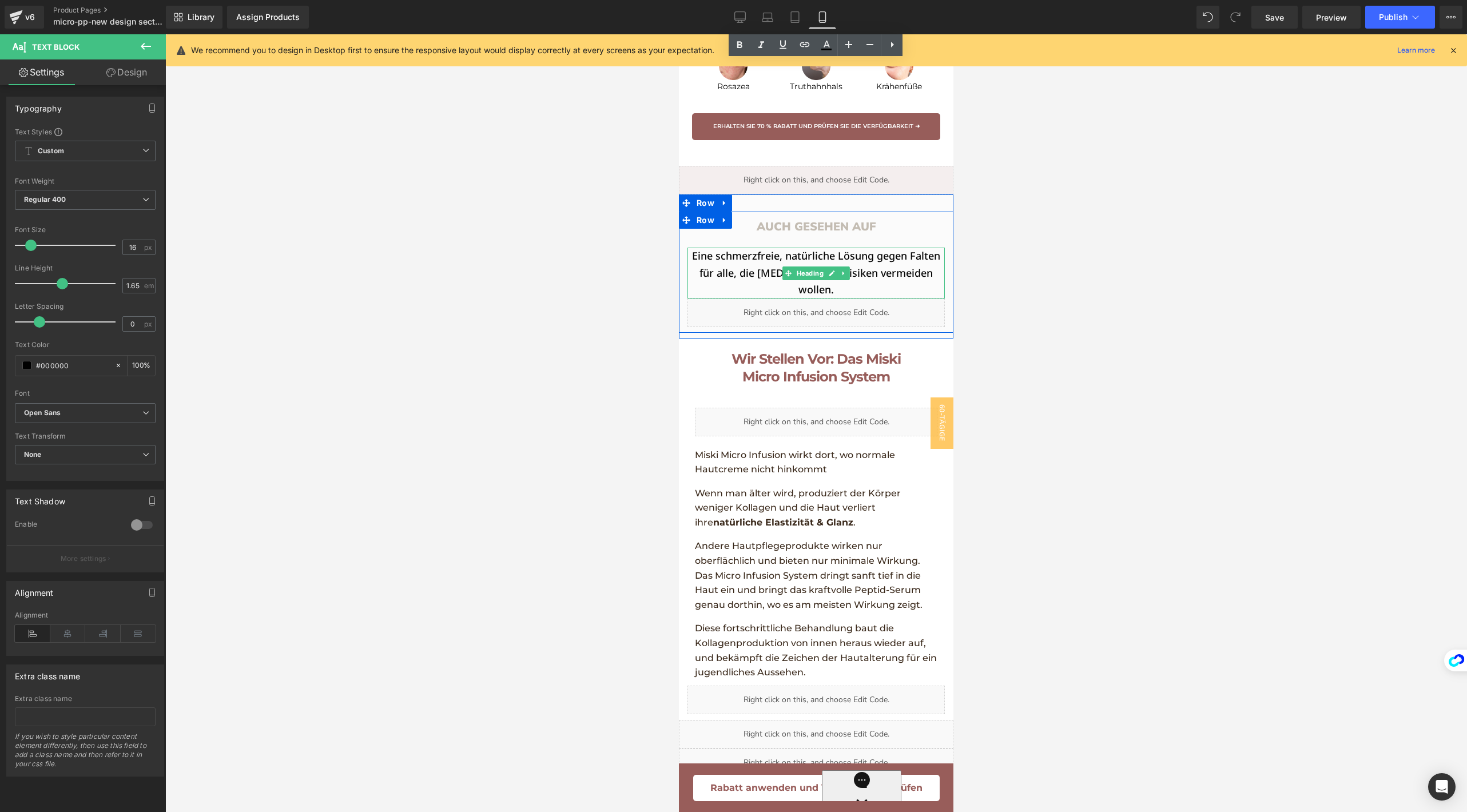
click at [744, 282] on h1 "Eine schmerzfreie, natürliche Lösung gegen Falten für alle, die [MEDICAL_DATA]-…" at bounding box center [816, 273] width 257 height 51
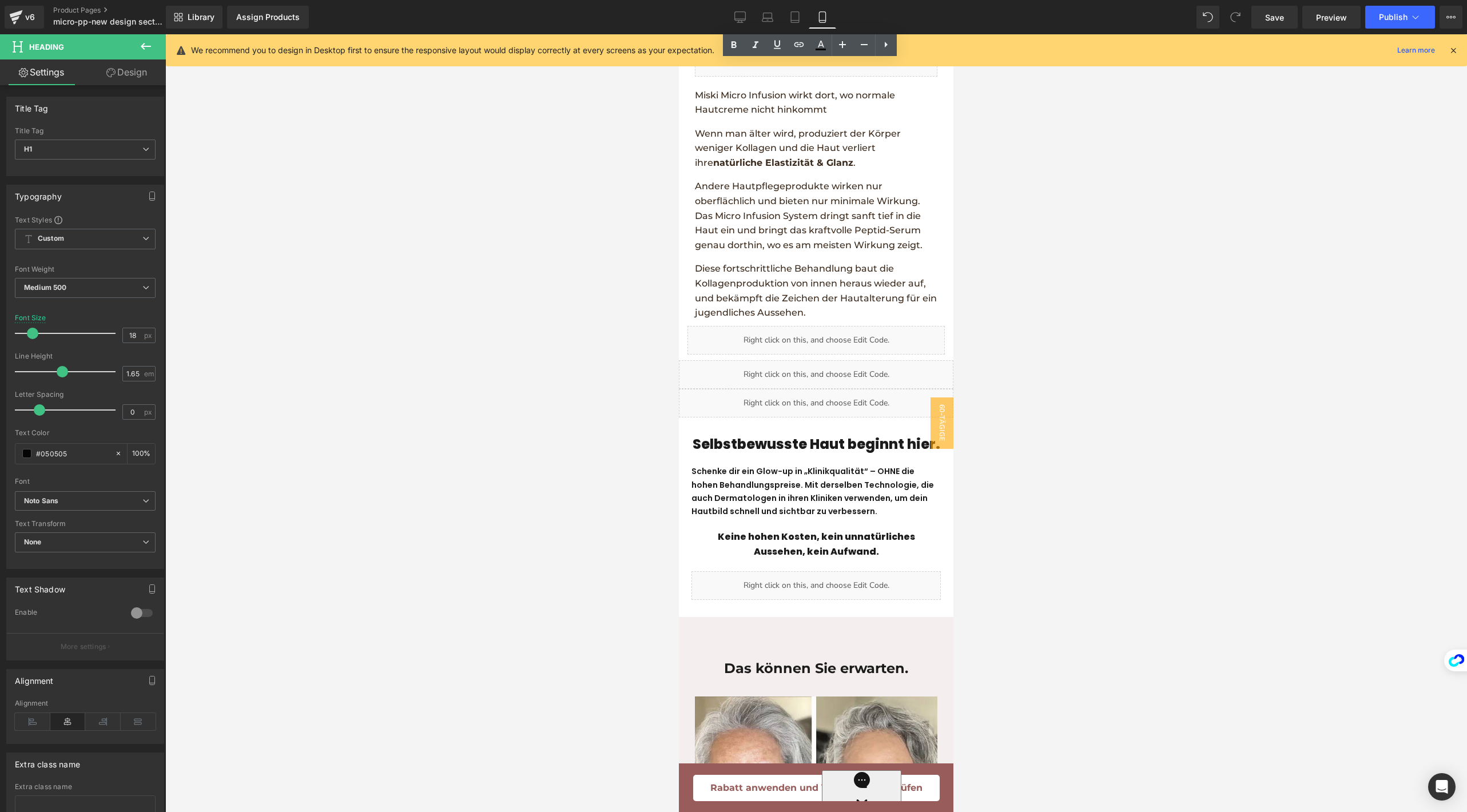
scroll to position [2304, 0]
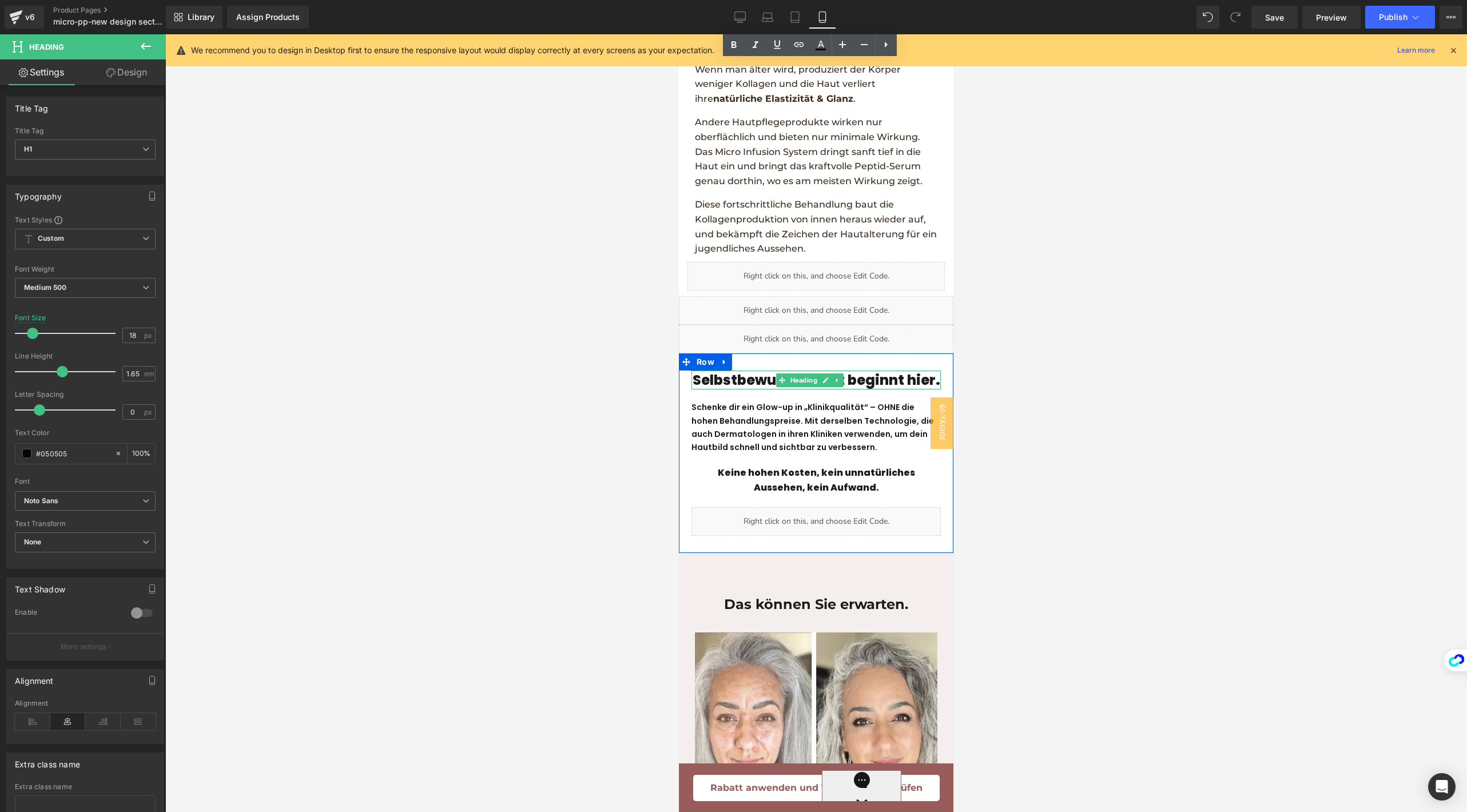
click at [769, 387] on h1 "Selbstbewusste Haut beginnt hier." at bounding box center [816, 381] width 249 height 20
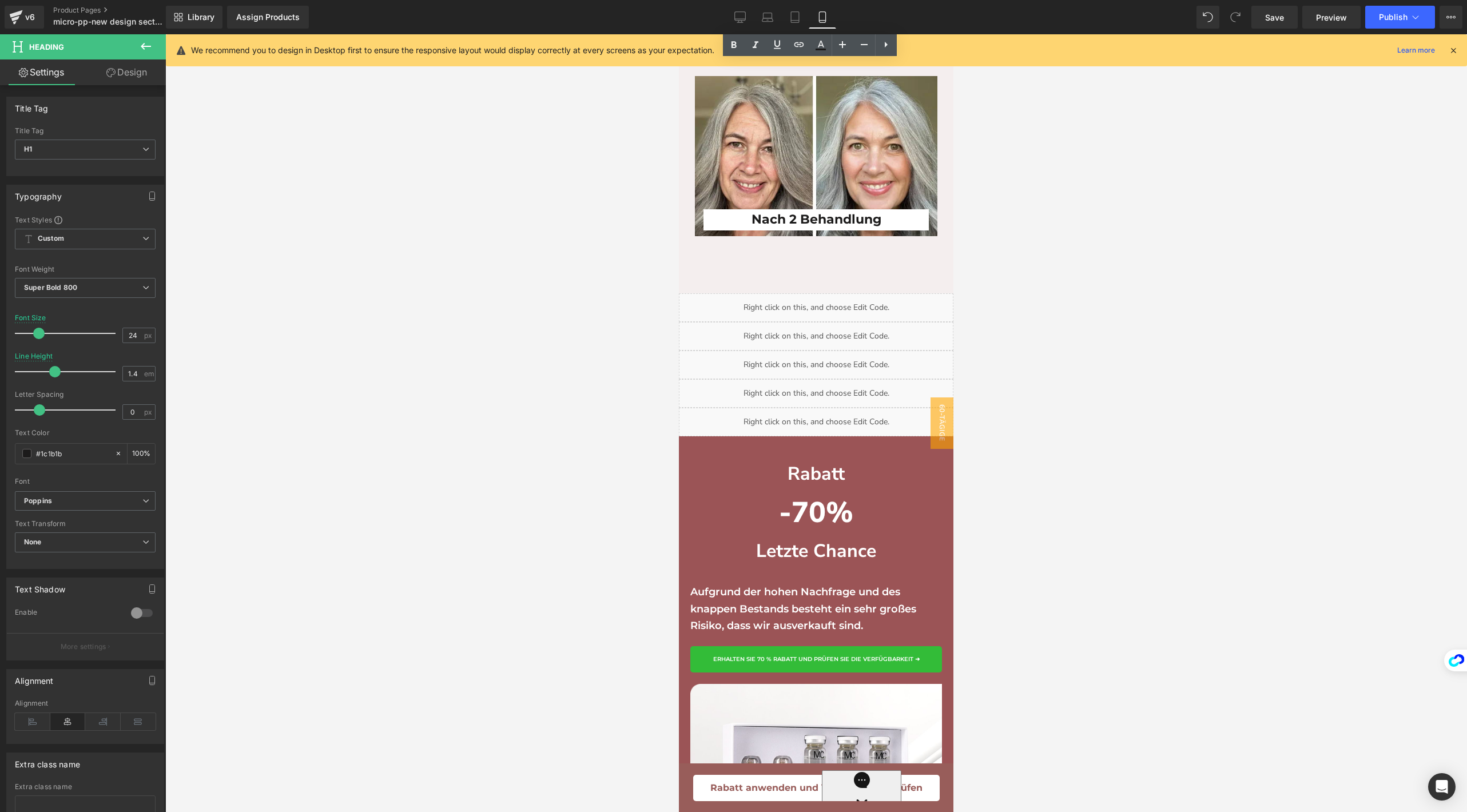
scroll to position [3128, 0]
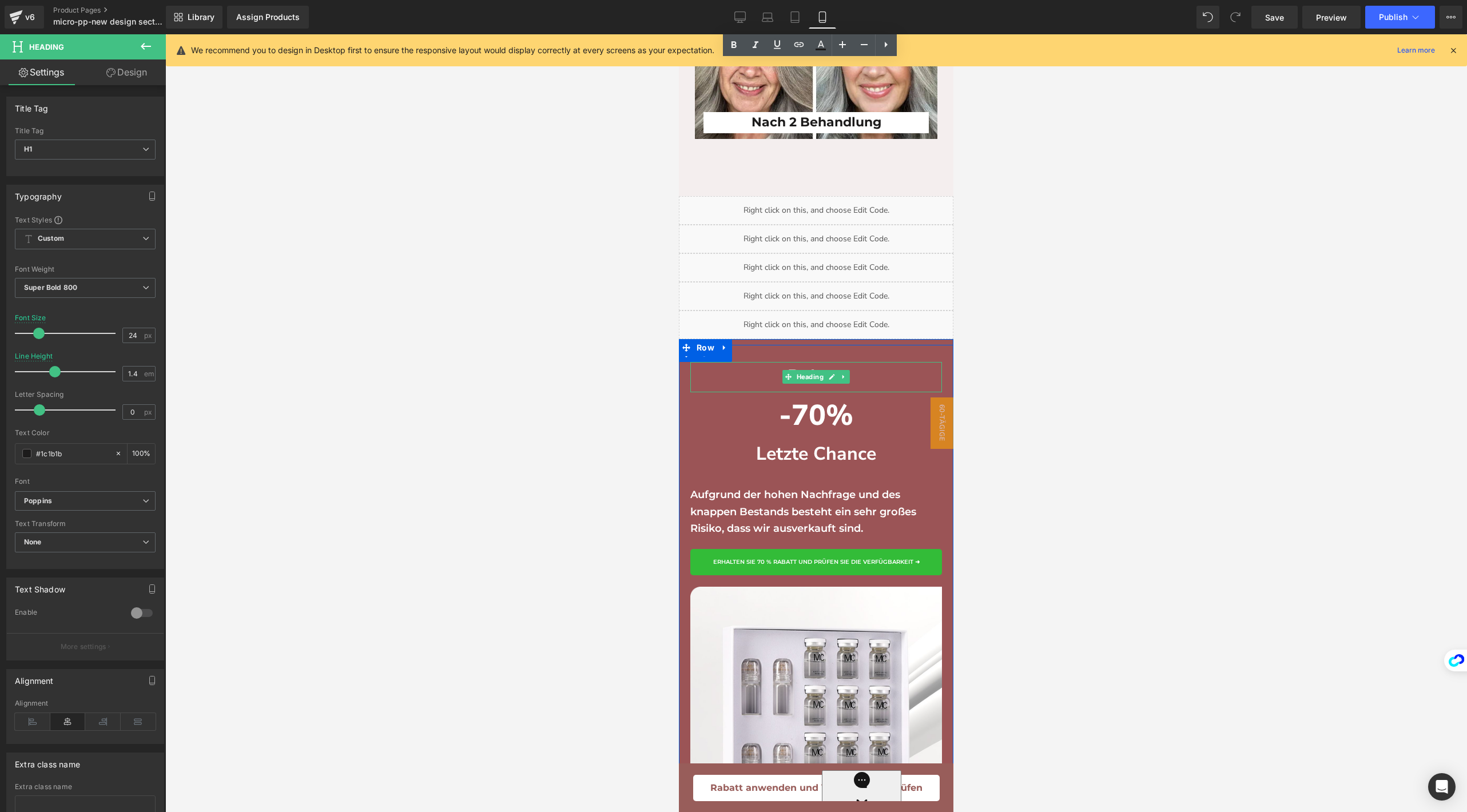
click at [775, 391] on h1 "Rabatt" at bounding box center [816, 377] width 252 height 30
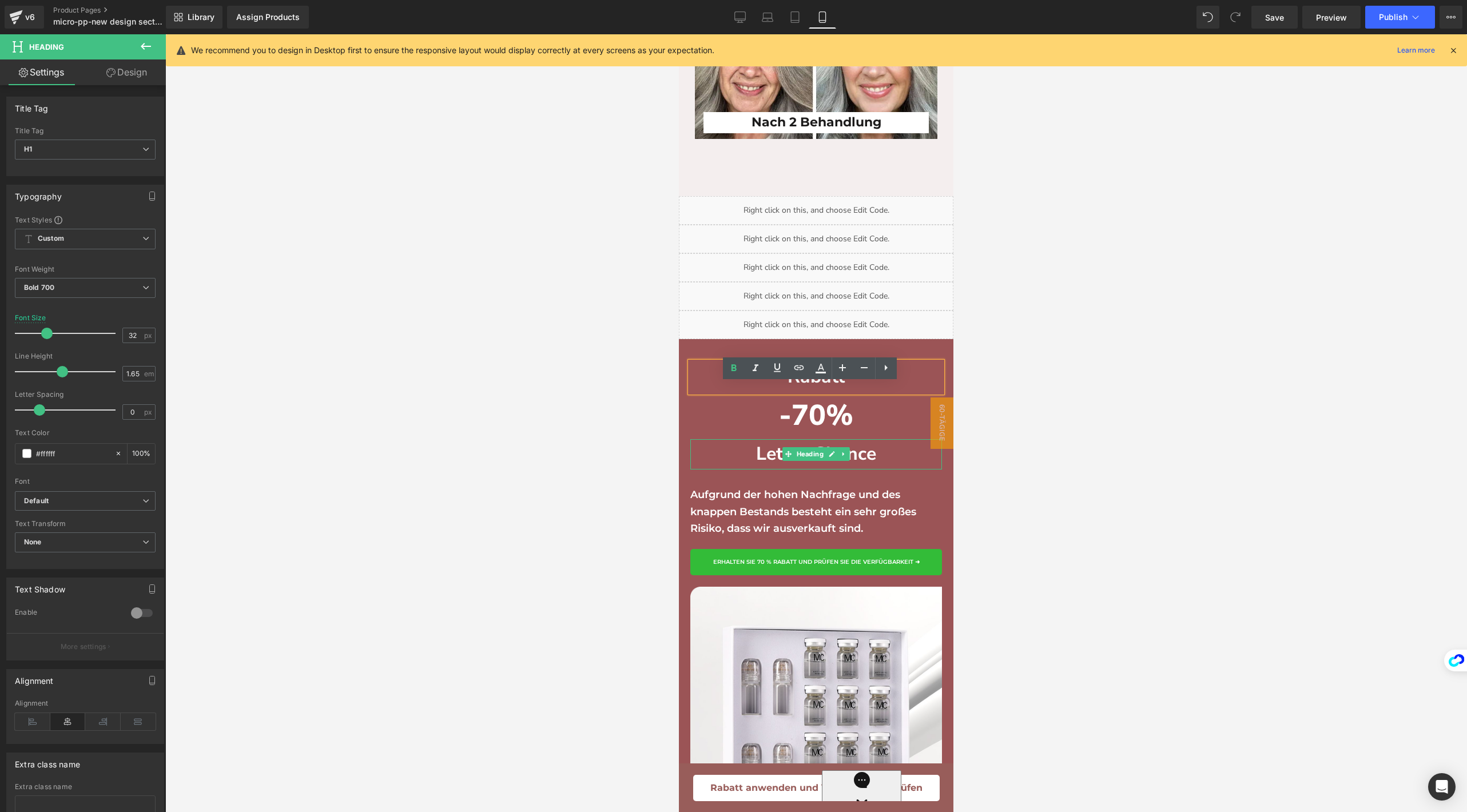
click at [760, 464] on h1 "Letzte Chance" at bounding box center [816, 454] width 252 height 30
click at [1018, 556] on div at bounding box center [816, 423] width 1302 height 777
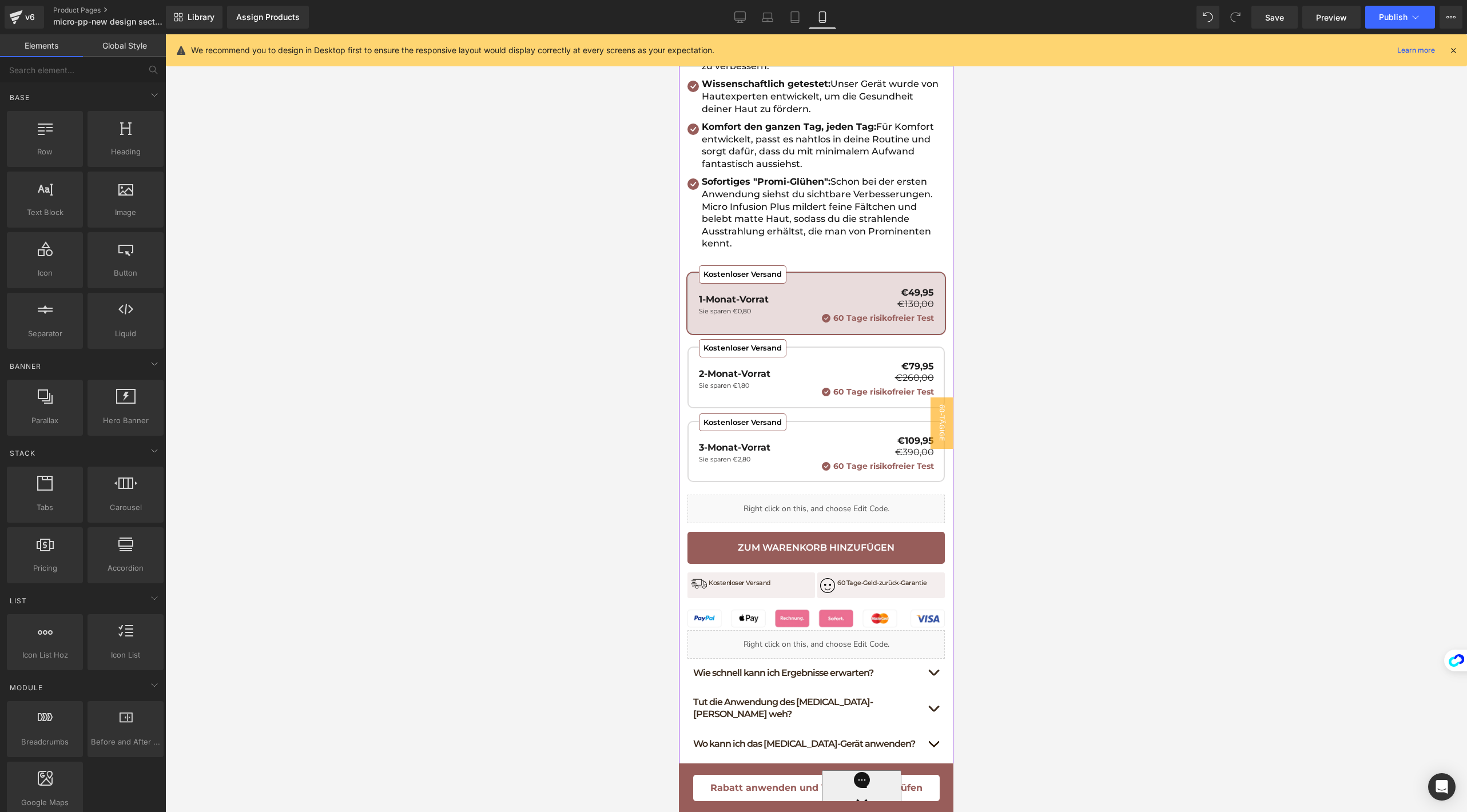
scroll to position [423, 0]
